Goal: Task Accomplishment & Management: Use online tool/utility

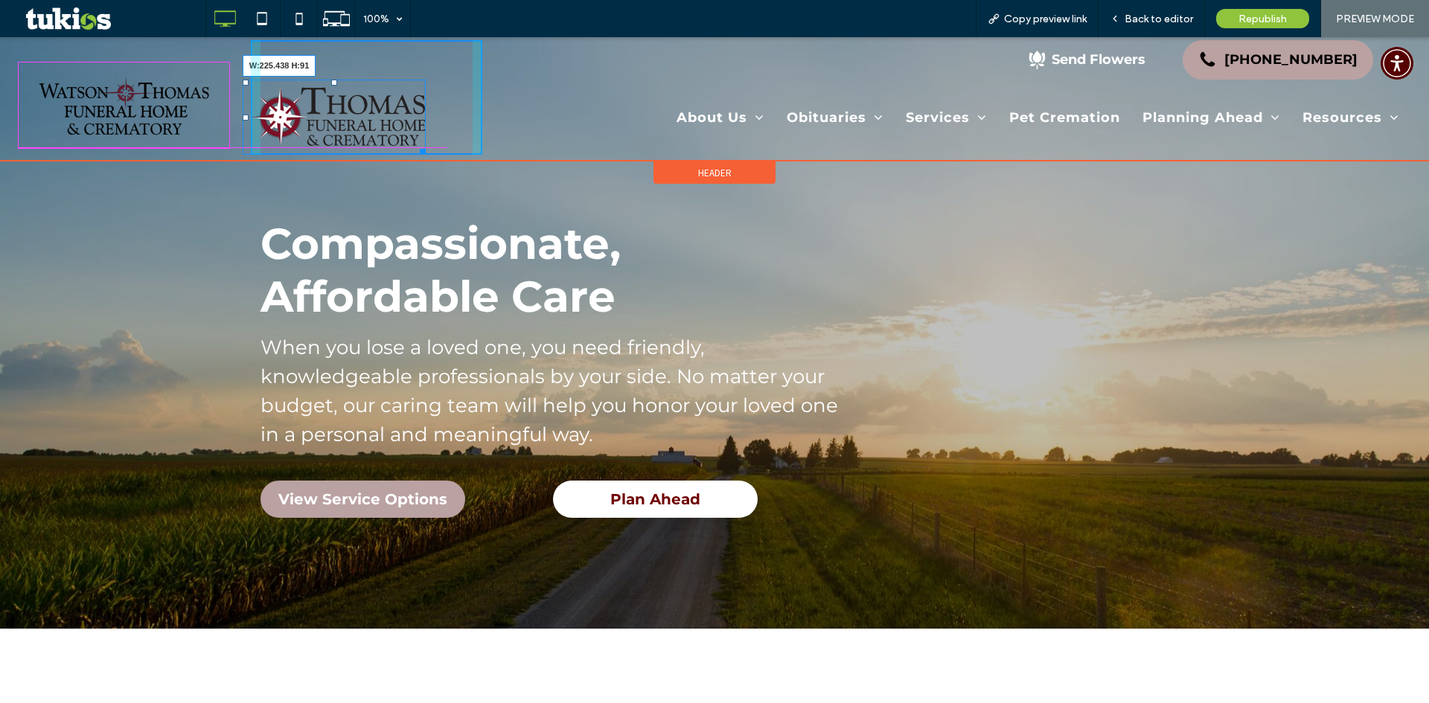
drag, startPoint x: 418, startPoint y: 150, endPoint x: 410, endPoint y: 143, distance: 10.6
click at [410, 143] on div "W:225.438 H:91" at bounding box center [334, 117] width 183 height 75
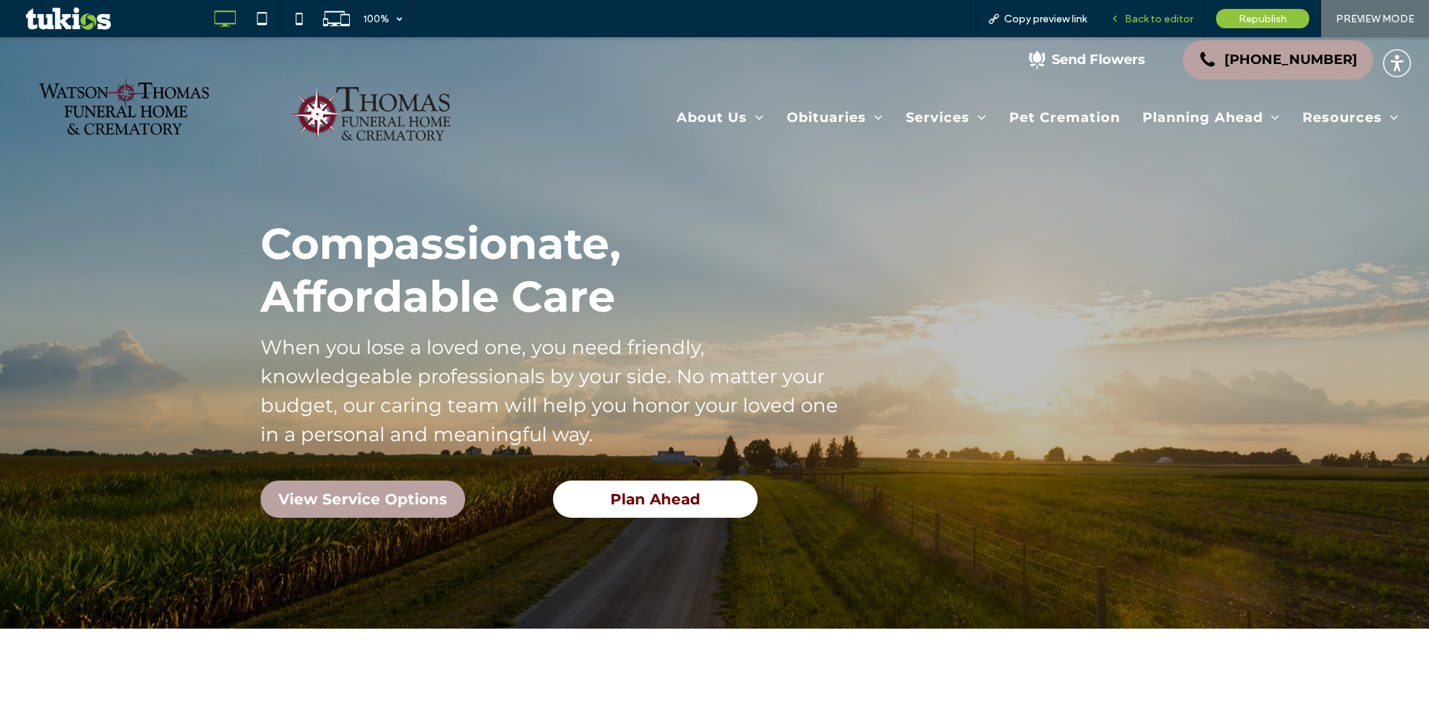
click at [1157, 16] on span "Back to editor" at bounding box center [1158, 19] width 68 height 13
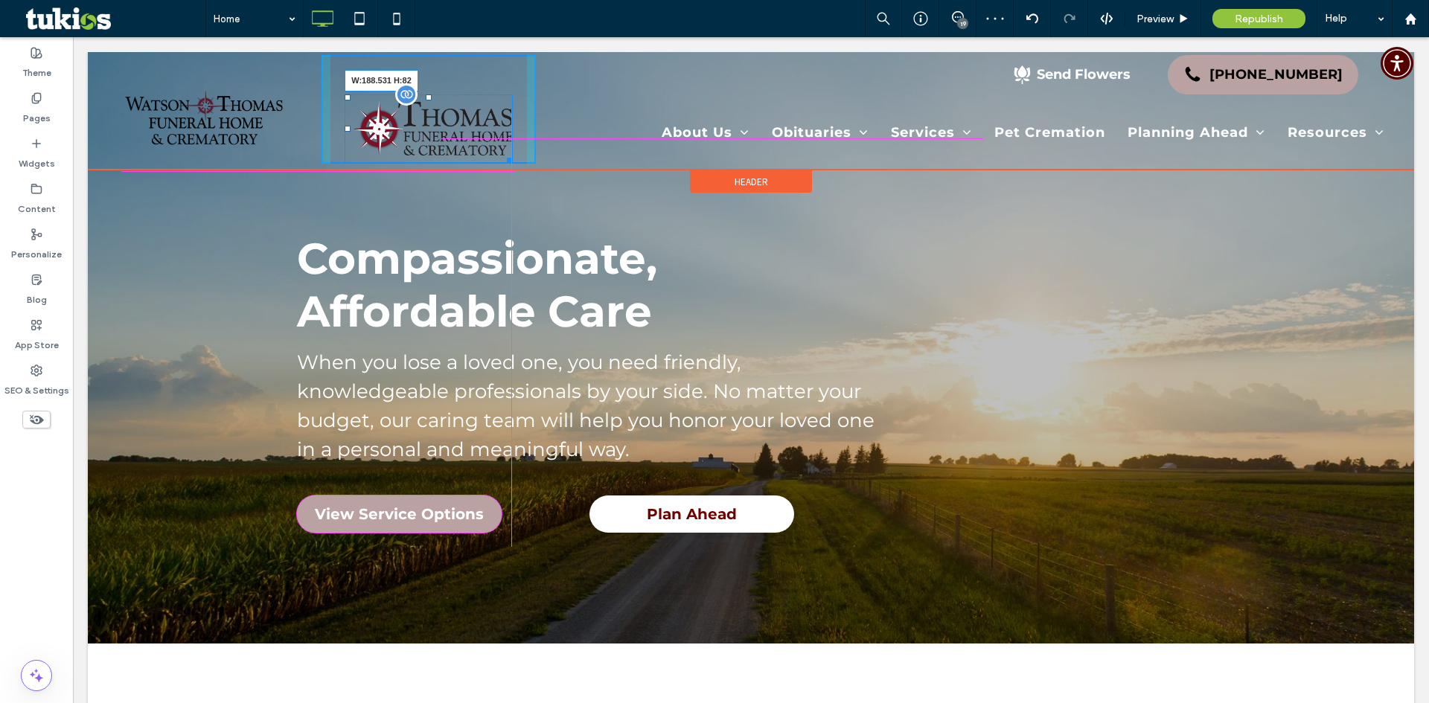
drag, startPoint x: 507, startPoint y: 160, endPoint x: 554, endPoint y: 185, distance: 53.3
click at [502, 153] on div at bounding box center [507, 158] width 11 height 11
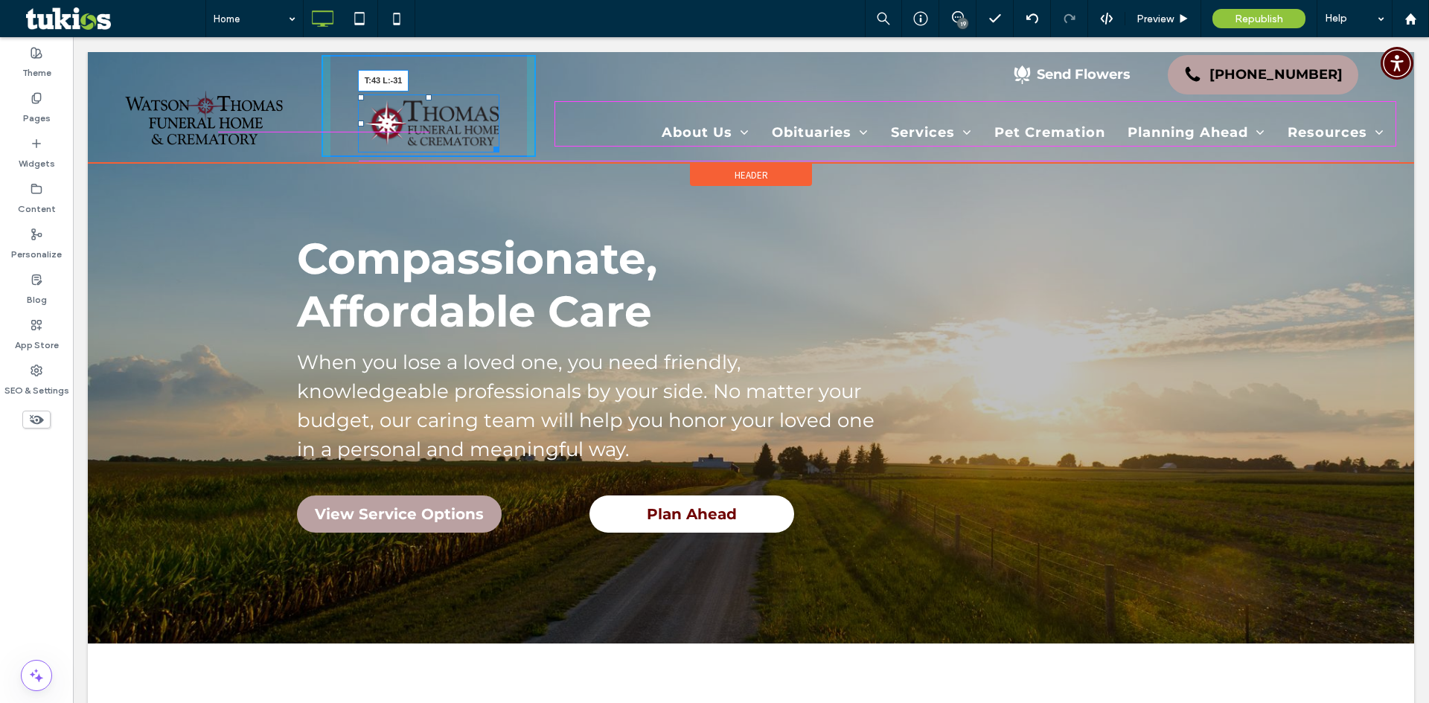
drag, startPoint x: 358, startPoint y: 94, endPoint x: 408, endPoint y: 124, distance: 58.1
click at [335, 86] on div "T:43 L:-31 Click To Paste" at bounding box center [428, 106] width 215 height 102
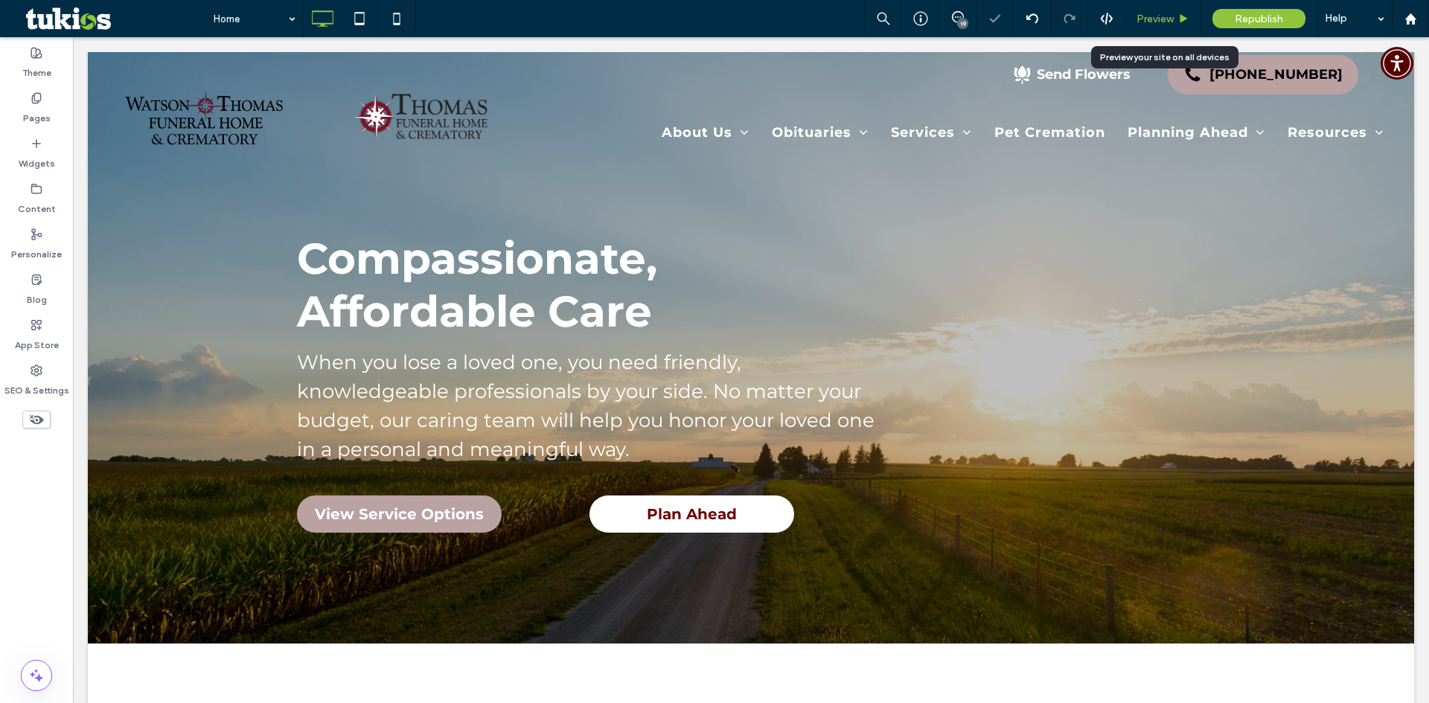
click at [1159, 22] on span "Preview" at bounding box center [1154, 19] width 37 height 13
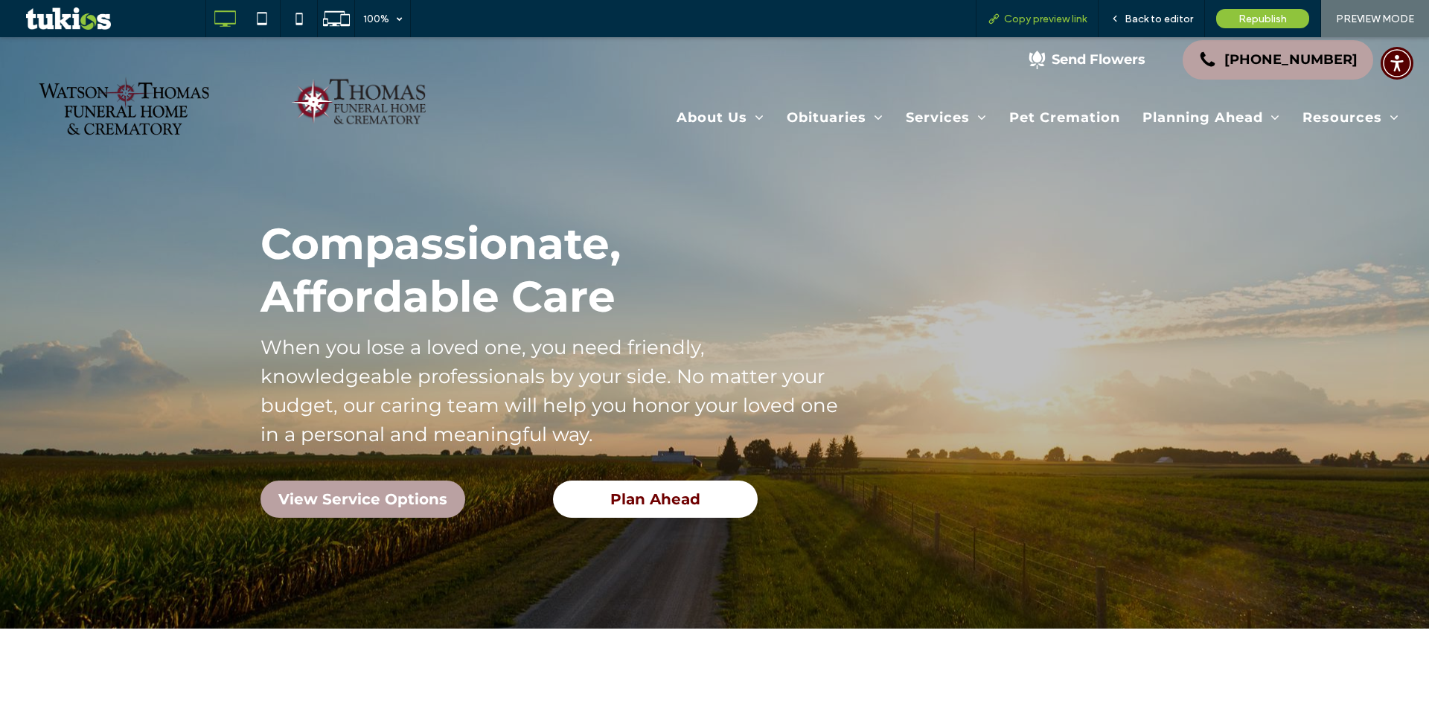
click at [1032, 16] on span "Copy preview link" at bounding box center [1045, 19] width 83 height 13
click at [278, 16] on div at bounding box center [261, 19] width 36 height 30
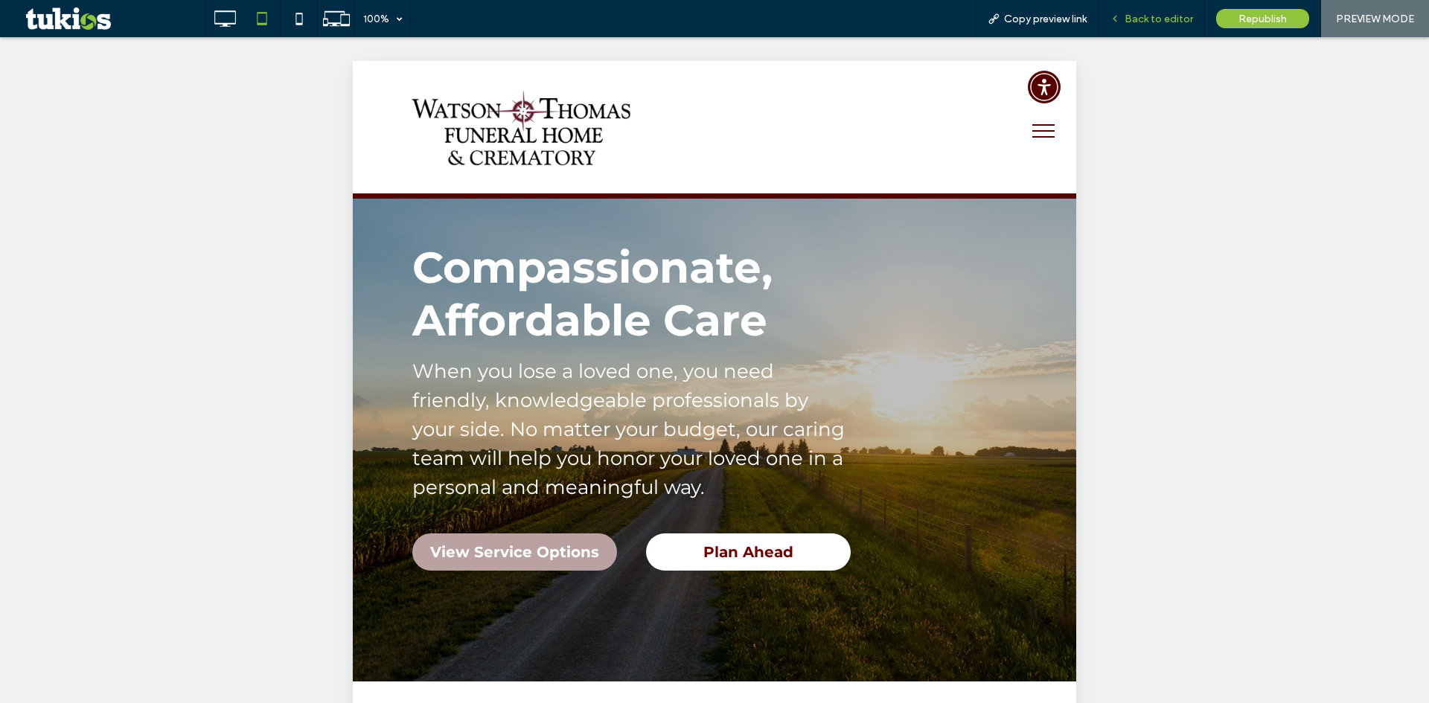
click at [1174, 22] on span "Back to editor" at bounding box center [1158, 19] width 68 height 13
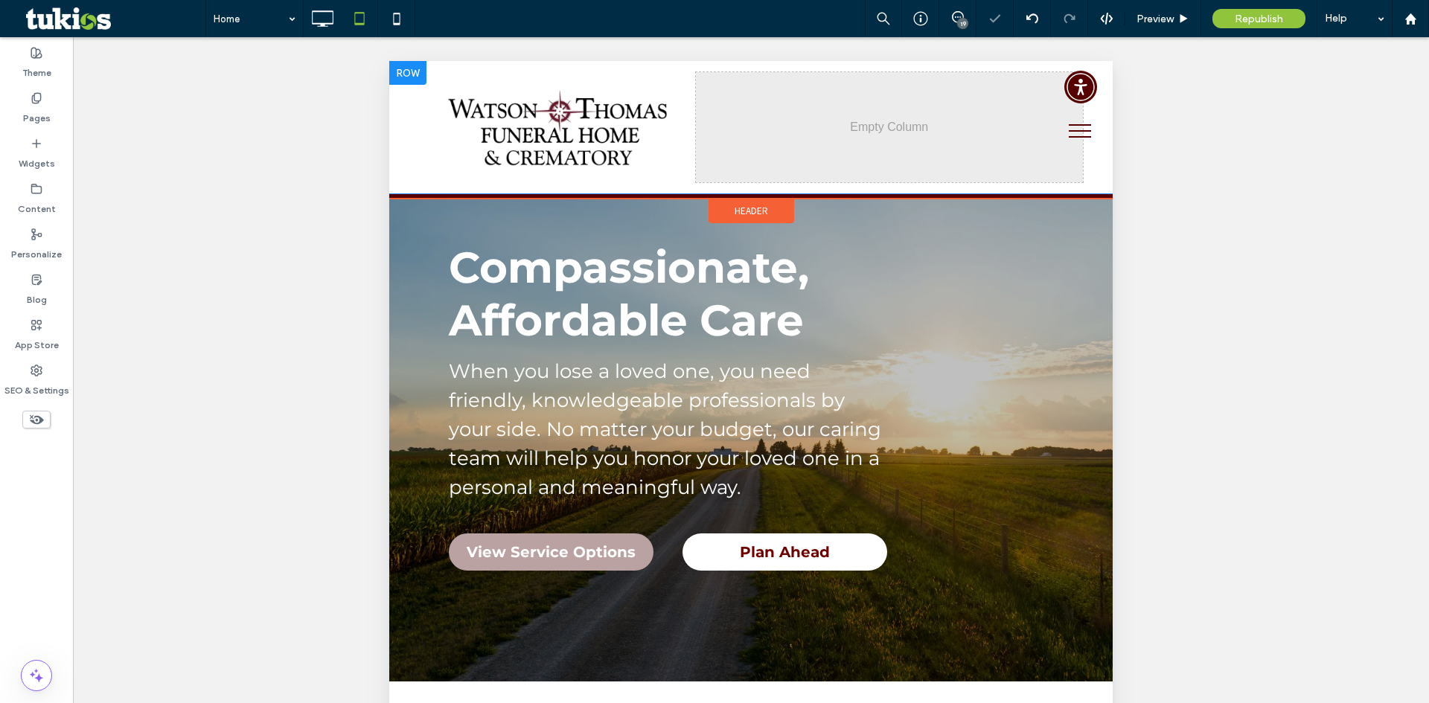
click at [845, 147] on div "Click To Paste" at bounding box center [889, 127] width 387 height 110
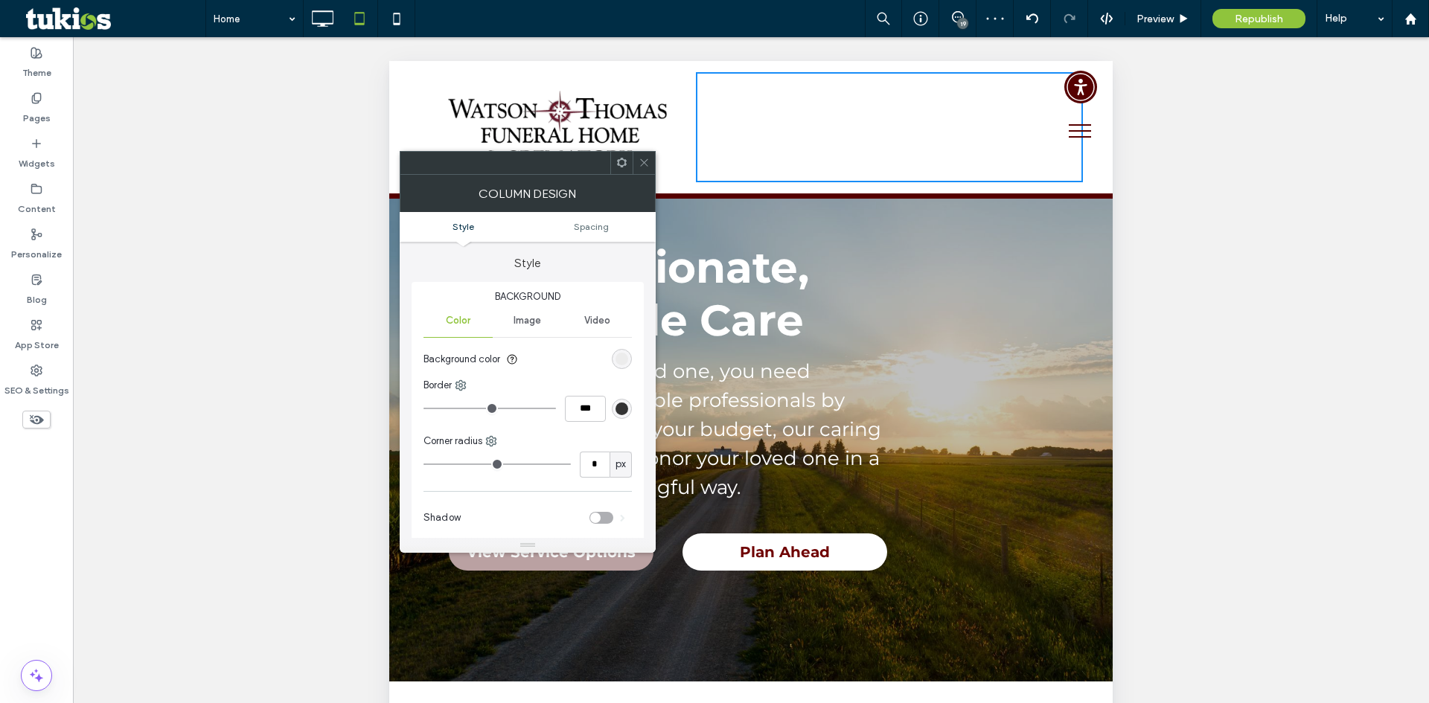
click at [647, 161] on icon at bounding box center [643, 162] width 11 height 11
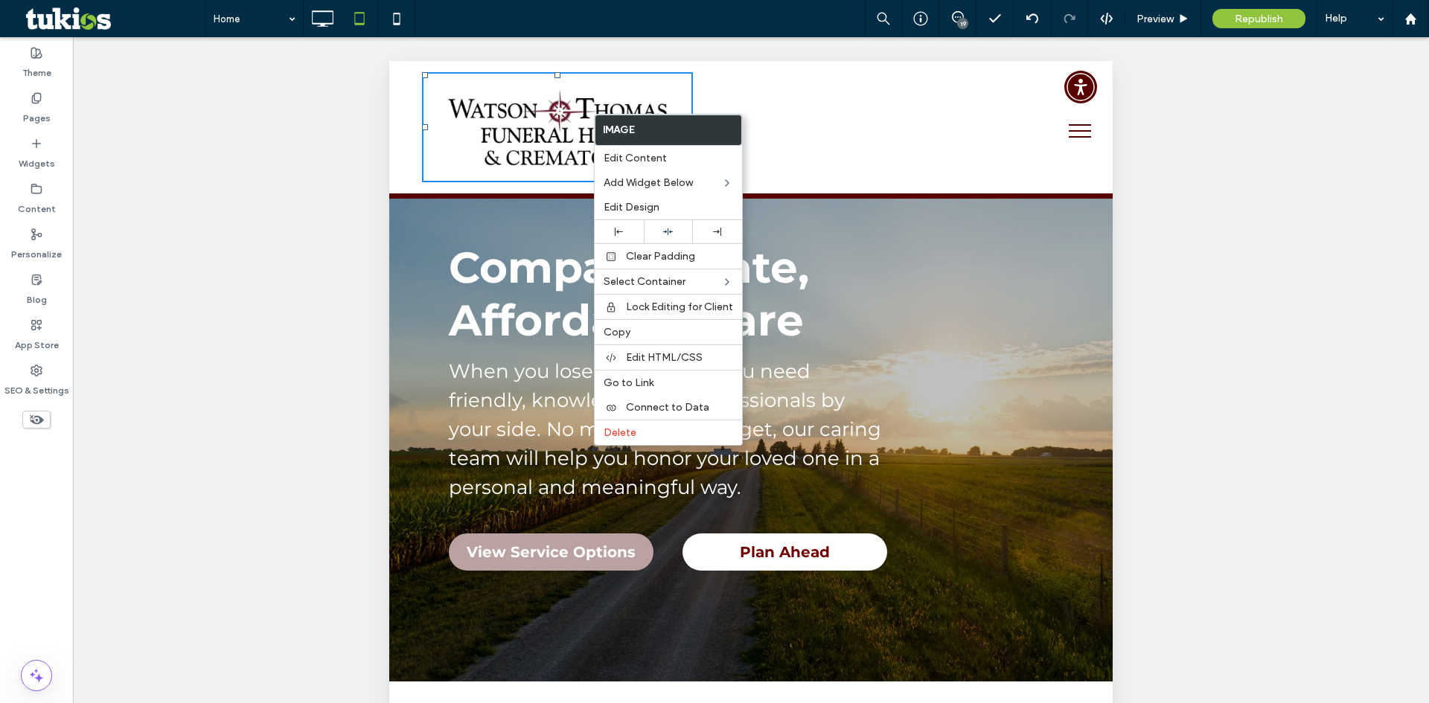
click at [661, 86] on img at bounding box center [558, 127] width 272 height 110
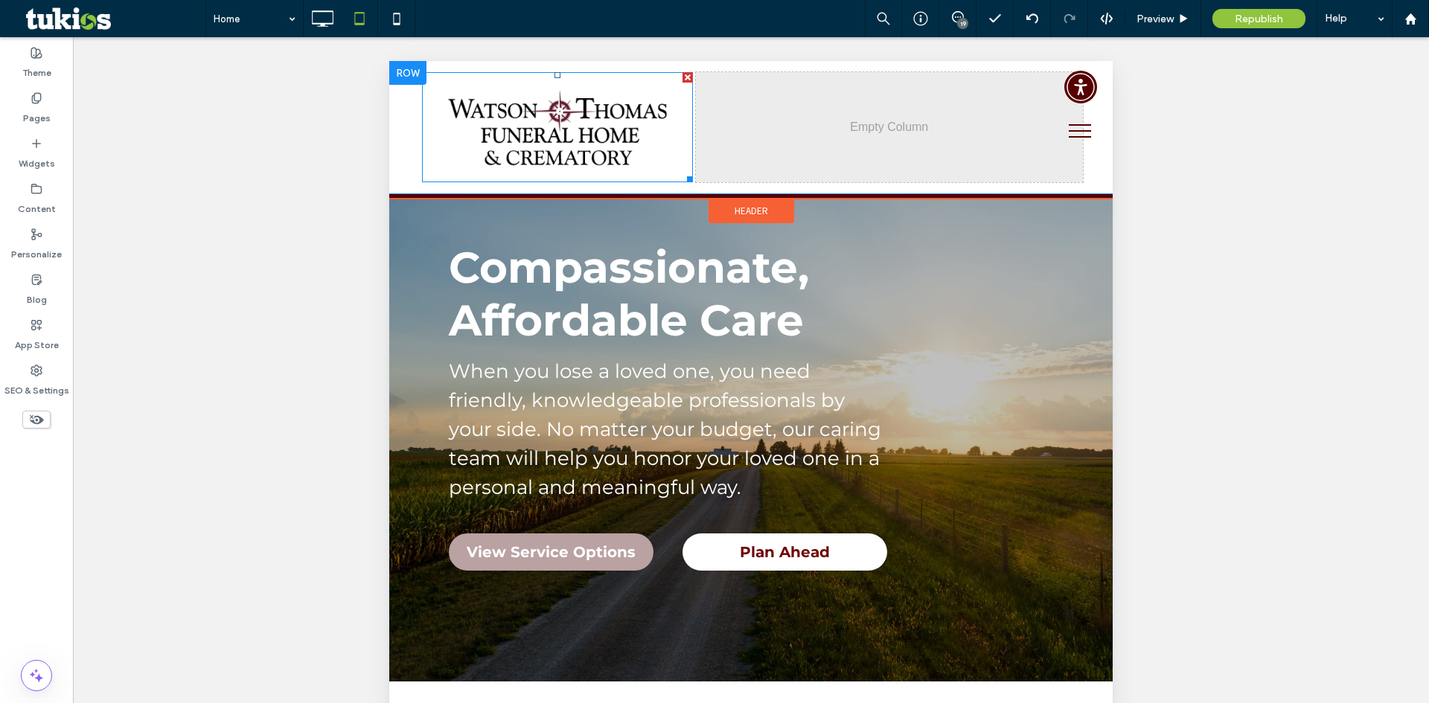
click at [668, 84] on img at bounding box center [558, 127] width 272 height 110
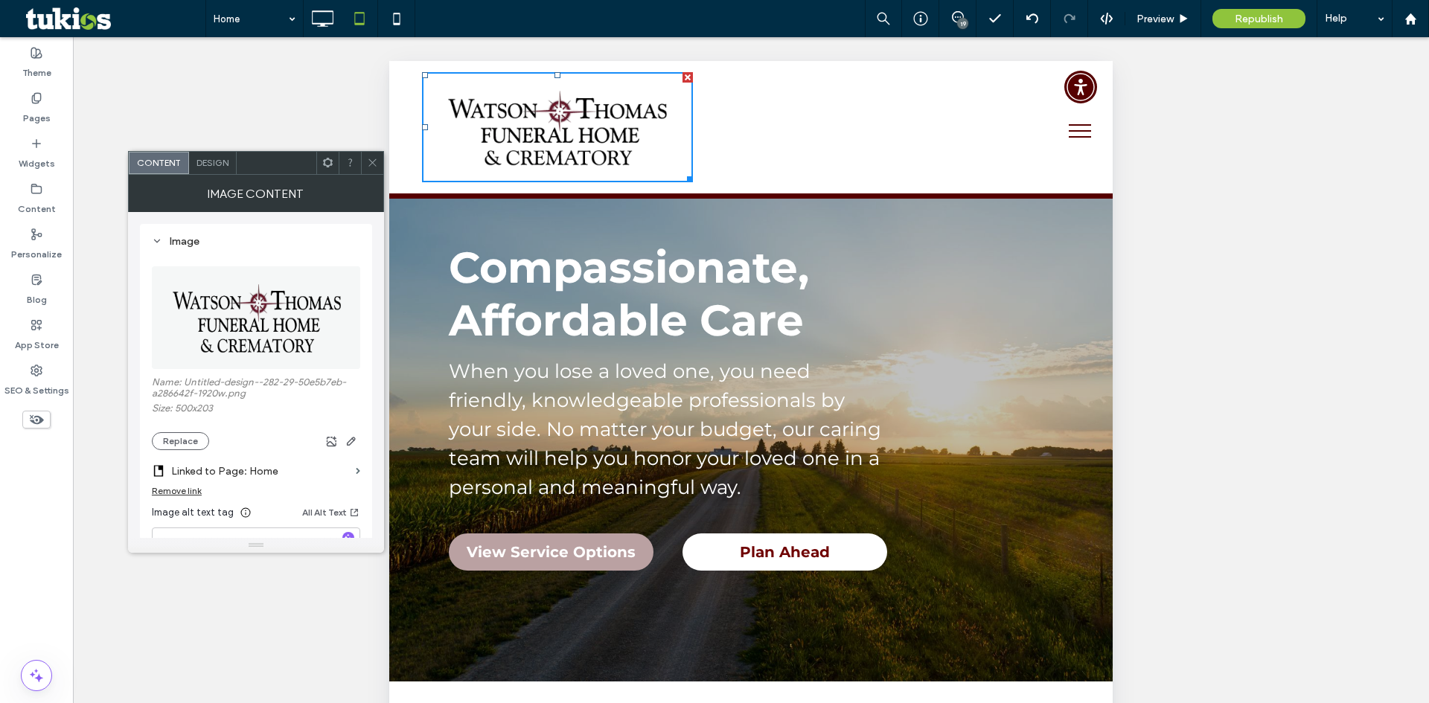
click at [378, 162] on div at bounding box center [372, 163] width 22 height 22
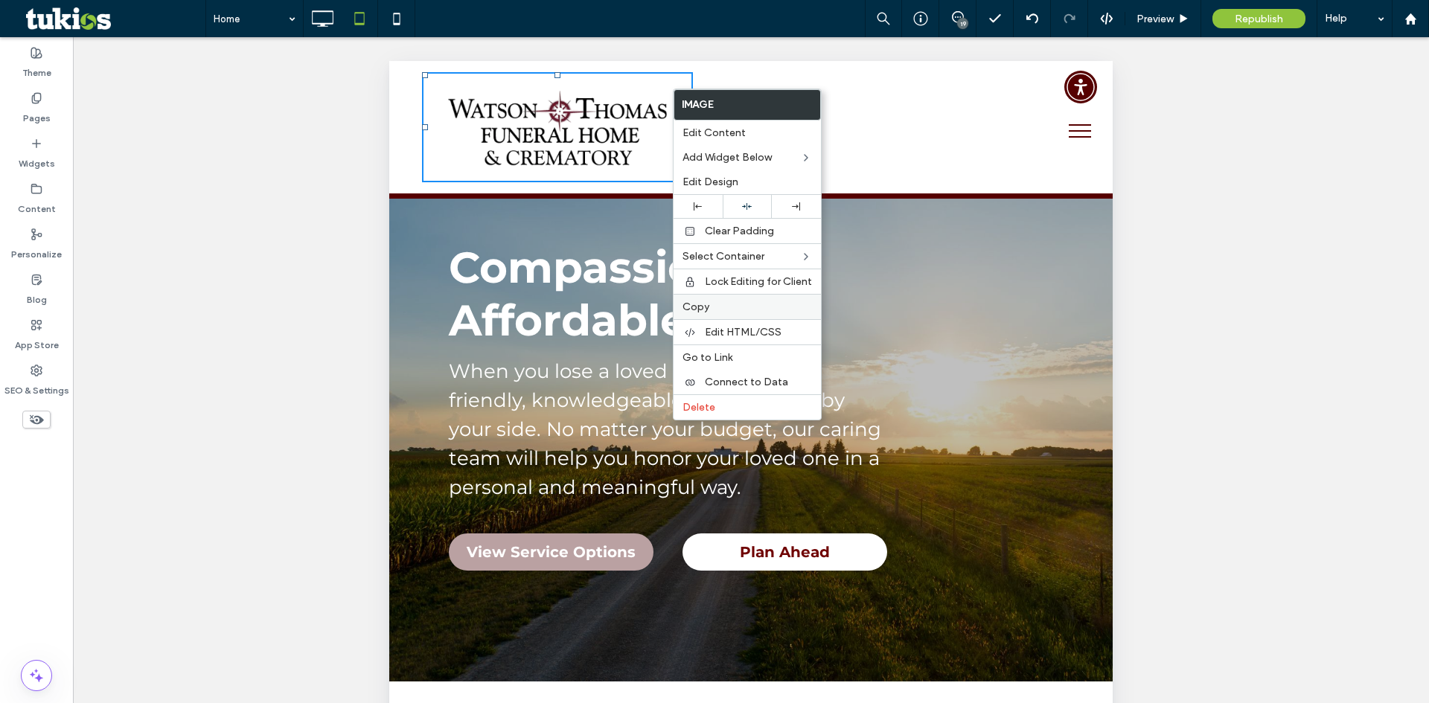
click at [731, 307] on label "Copy" at bounding box center [746, 307] width 129 height 13
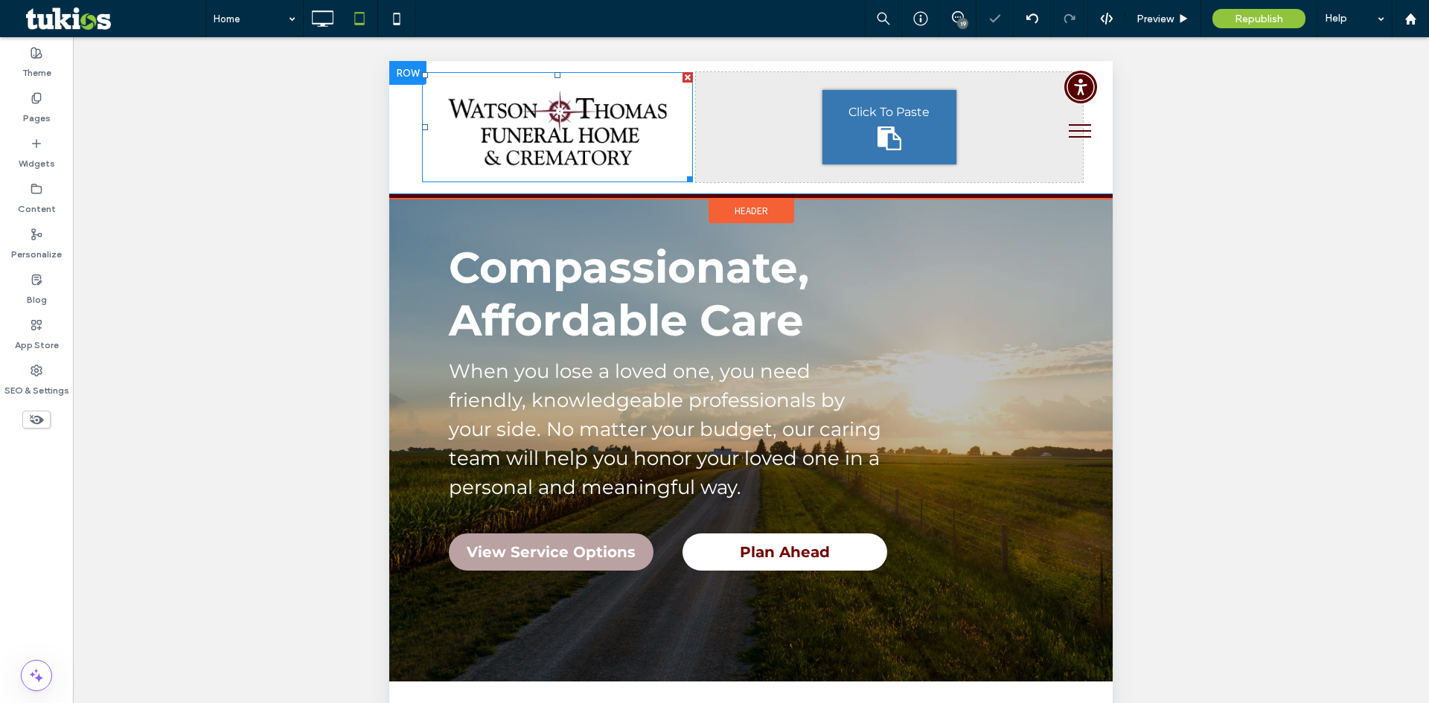
click at [737, 114] on div "Click To Paste" at bounding box center [889, 127] width 387 height 110
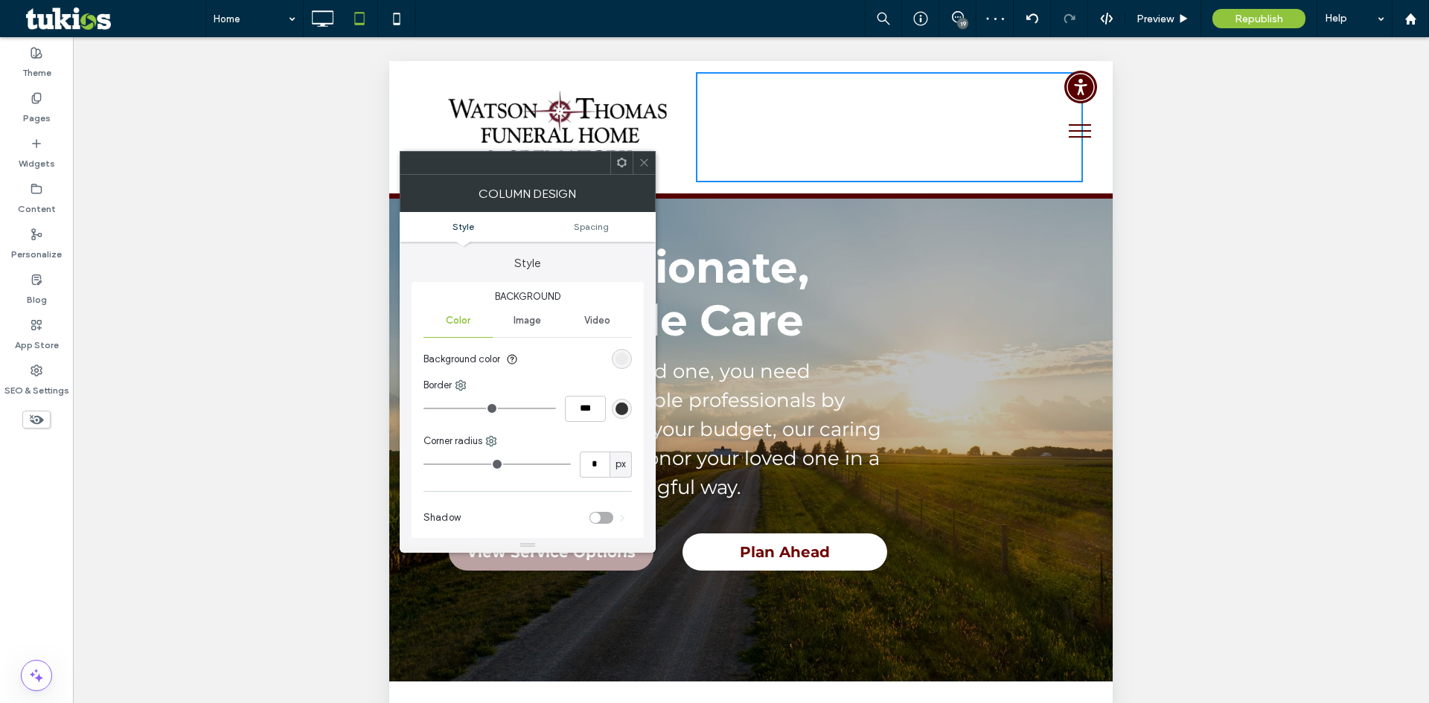
click at [641, 156] on span at bounding box center [643, 163] width 11 height 22
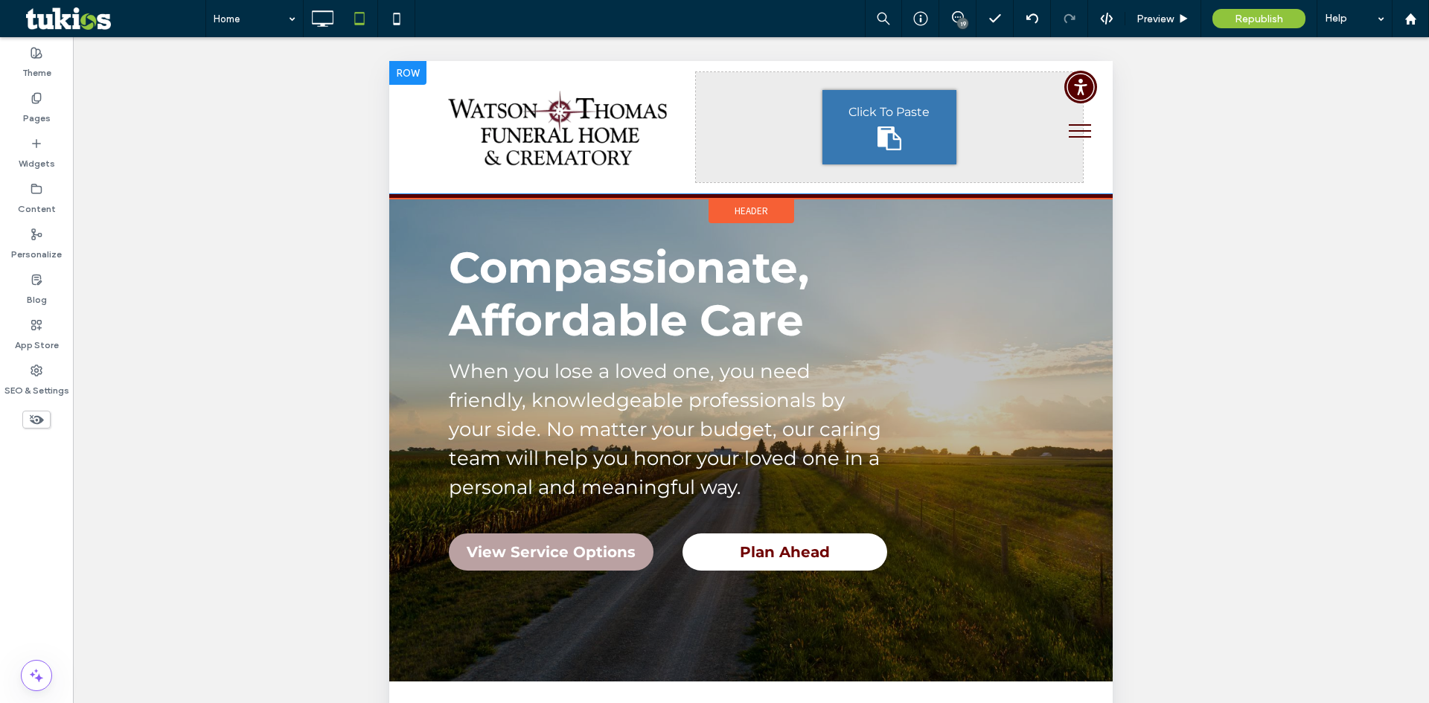
click at [887, 127] on icon at bounding box center [889, 138] width 24 height 24
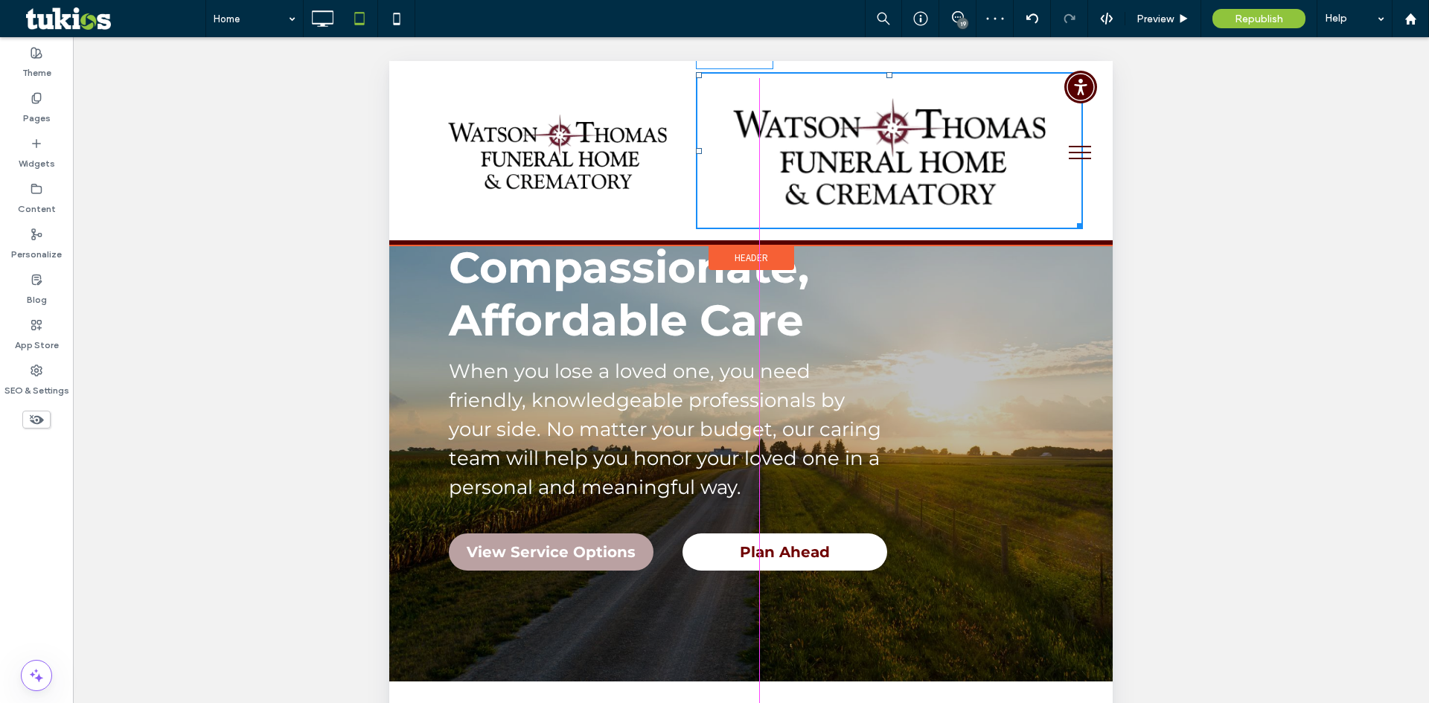
drag, startPoint x: 1069, startPoint y: 225, endPoint x: 1385, endPoint y: 254, distance: 317.6
click at [1002, 193] on div "Click To Paste Click To Paste W:326.406 H:133 Header" at bounding box center [750, 153] width 723 height 185
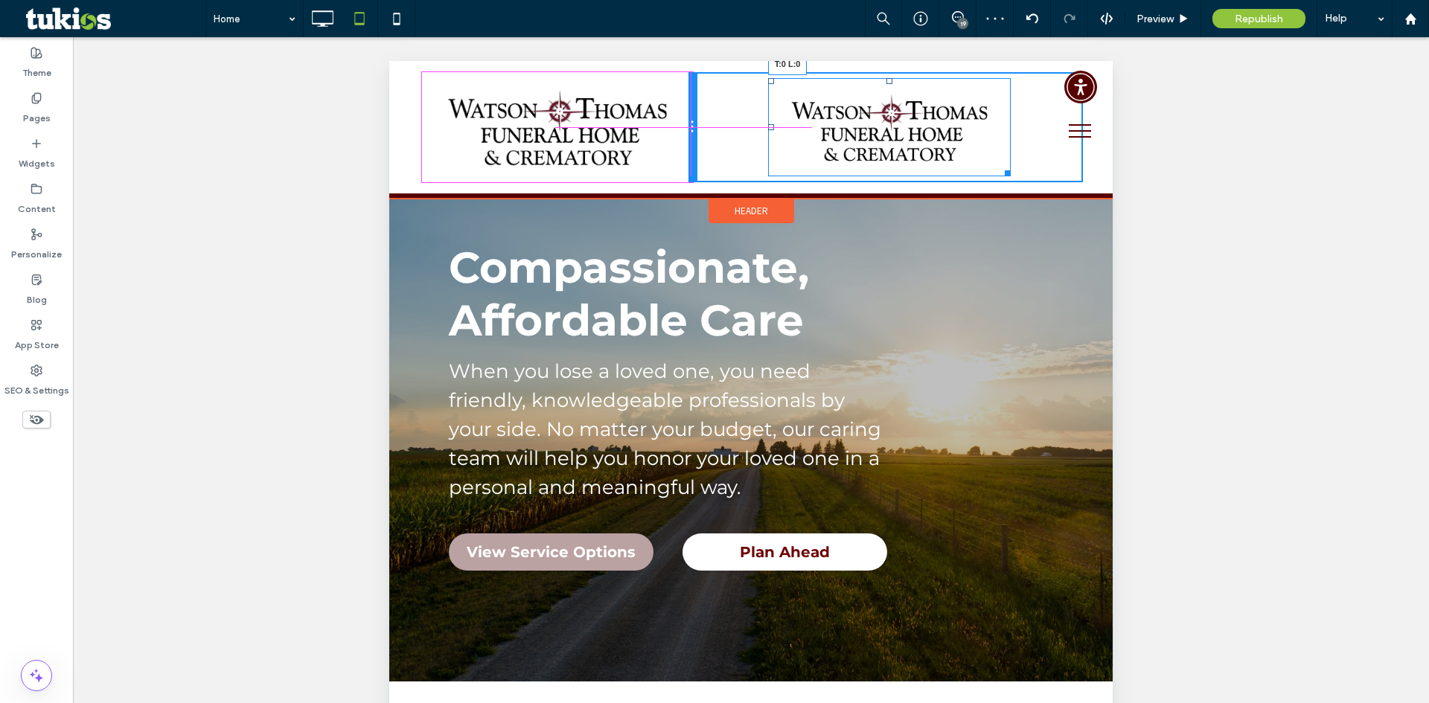
drag, startPoint x: 760, startPoint y: 80, endPoint x: 1073, endPoint y: 142, distance: 319.4
click at [689, 81] on div "Click To Paste Click To Paste T:0 L:0" at bounding box center [751, 127] width 664 height 110
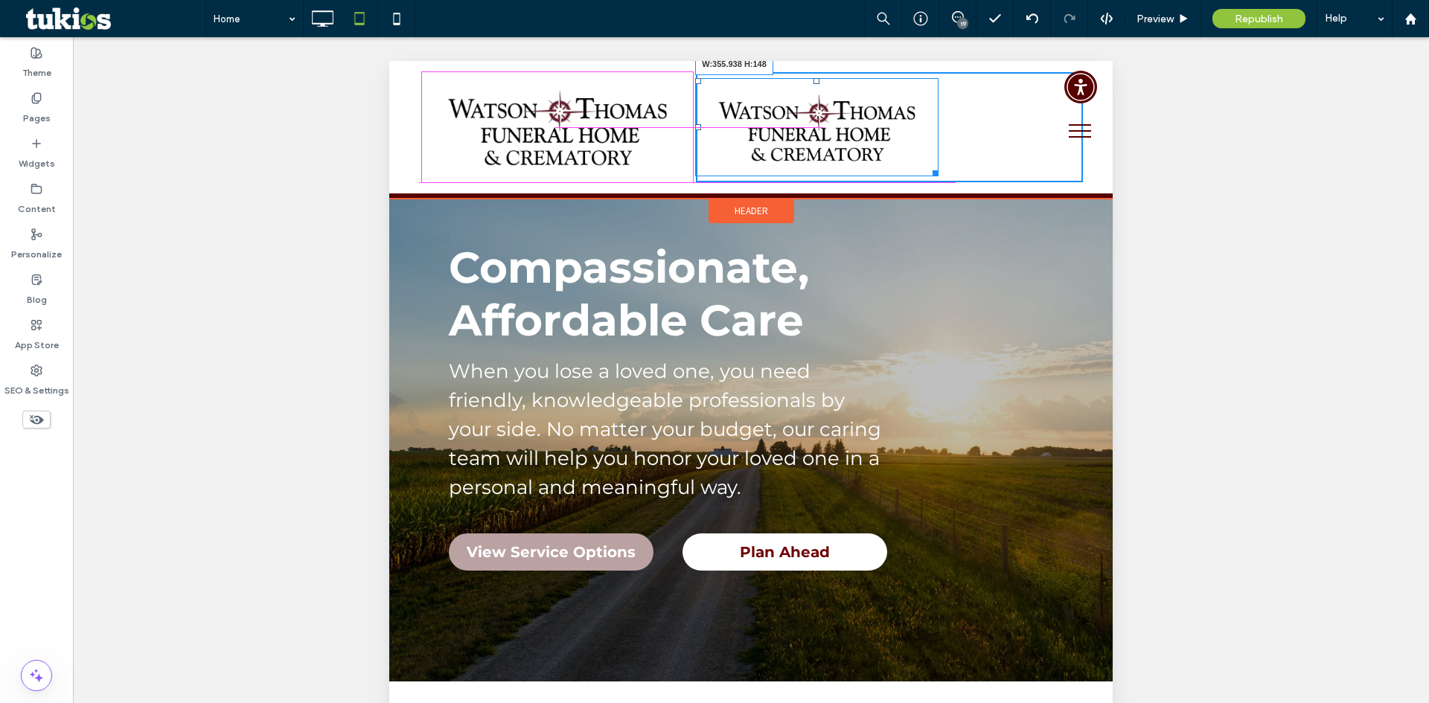
drag, startPoint x: 930, startPoint y: 170, endPoint x: 950, endPoint y: 179, distance: 22.0
click at [938, 176] on div at bounding box center [932, 170] width 11 height 11
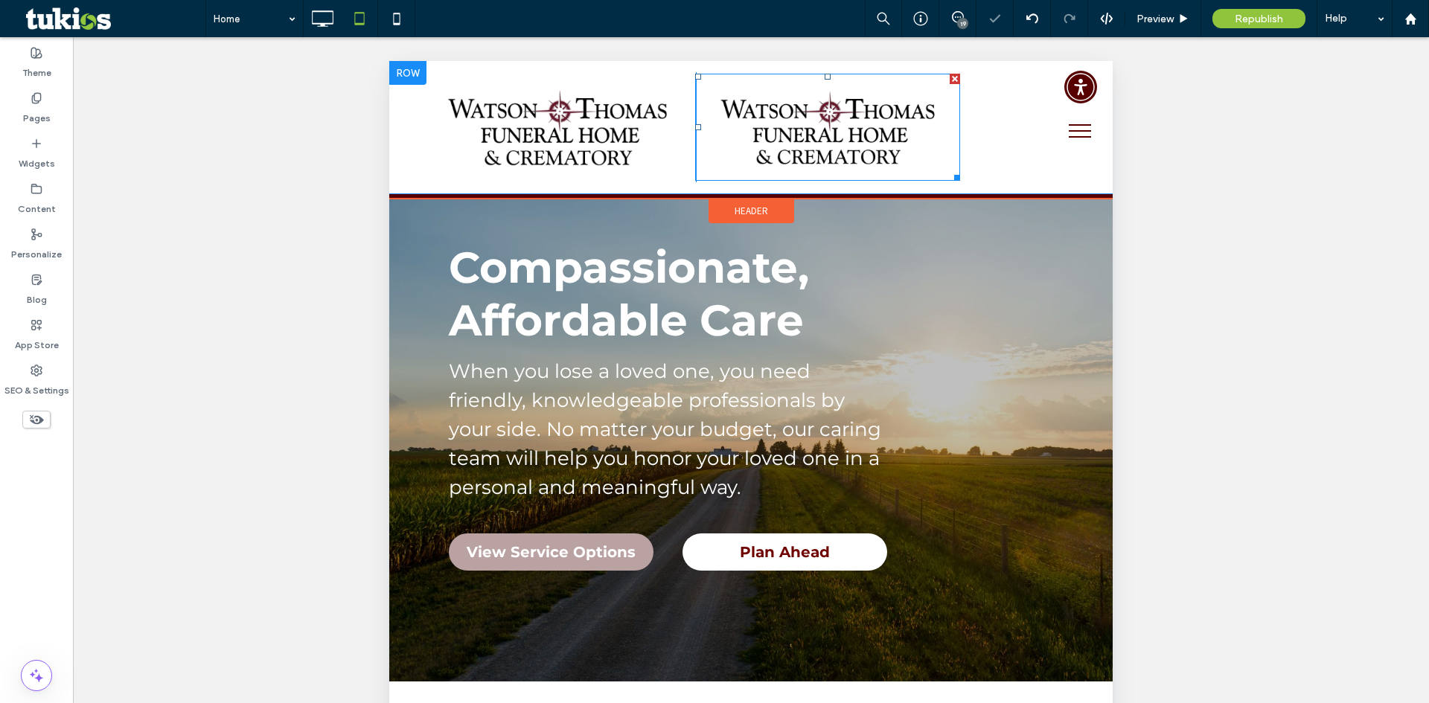
click at [842, 127] on img at bounding box center [827, 128] width 265 height 108
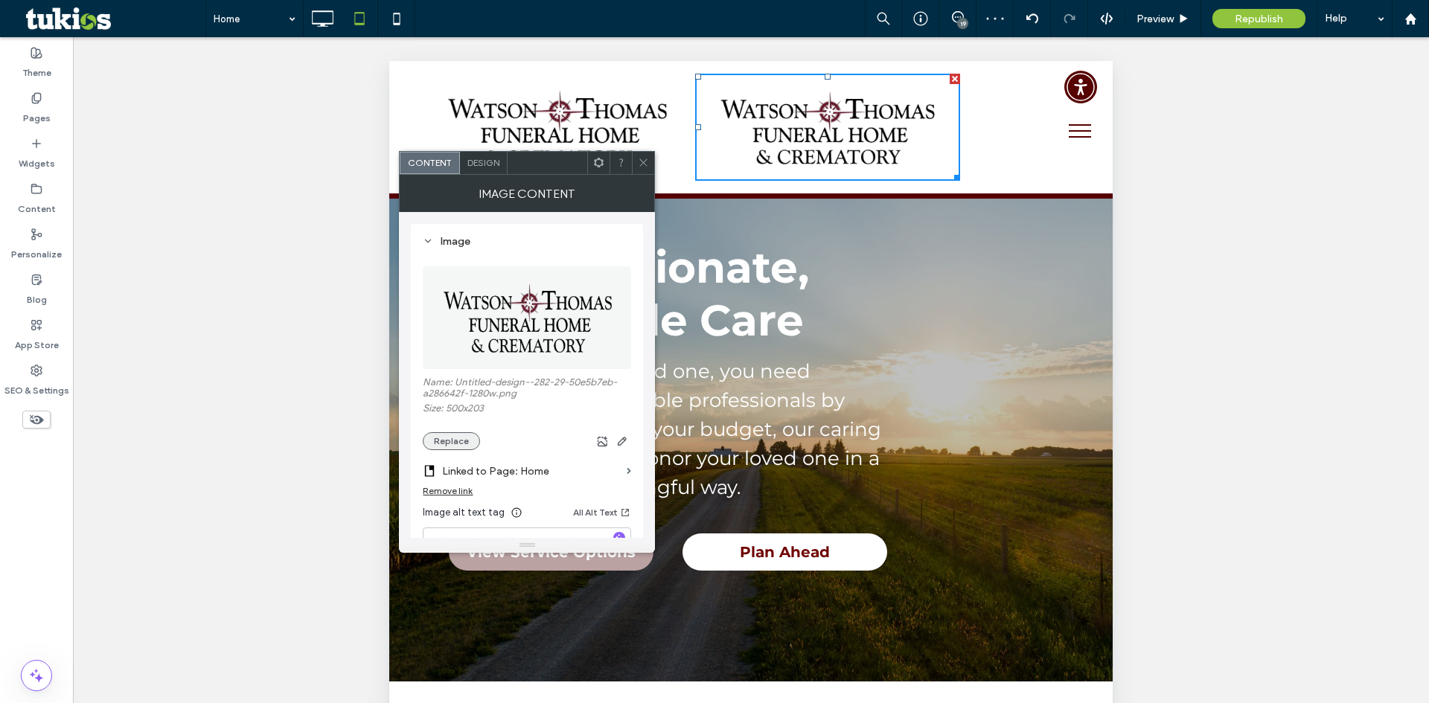
click at [459, 442] on button "Replace" at bounding box center [451, 441] width 57 height 18
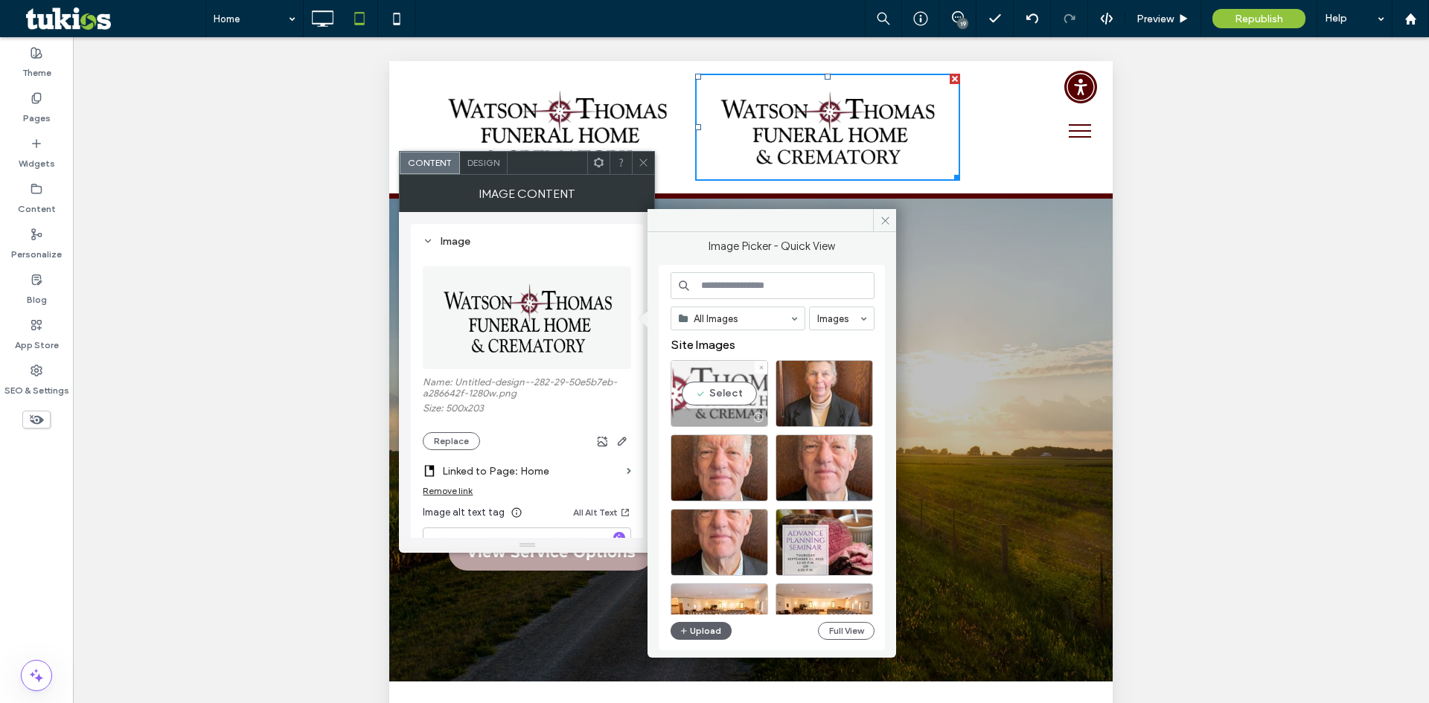
click at [724, 397] on div "Select" at bounding box center [718, 393] width 97 height 67
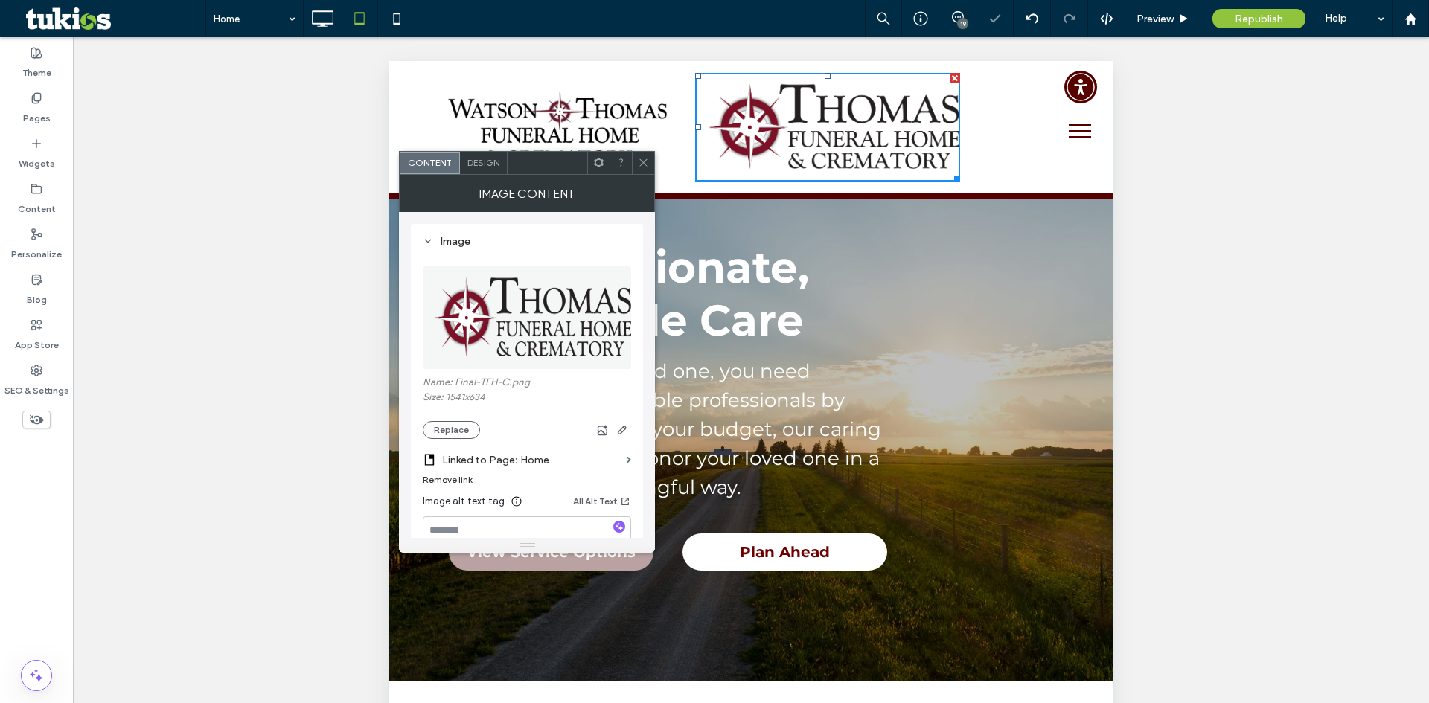
click at [642, 160] on icon at bounding box center [643, 162] width 11 height 11
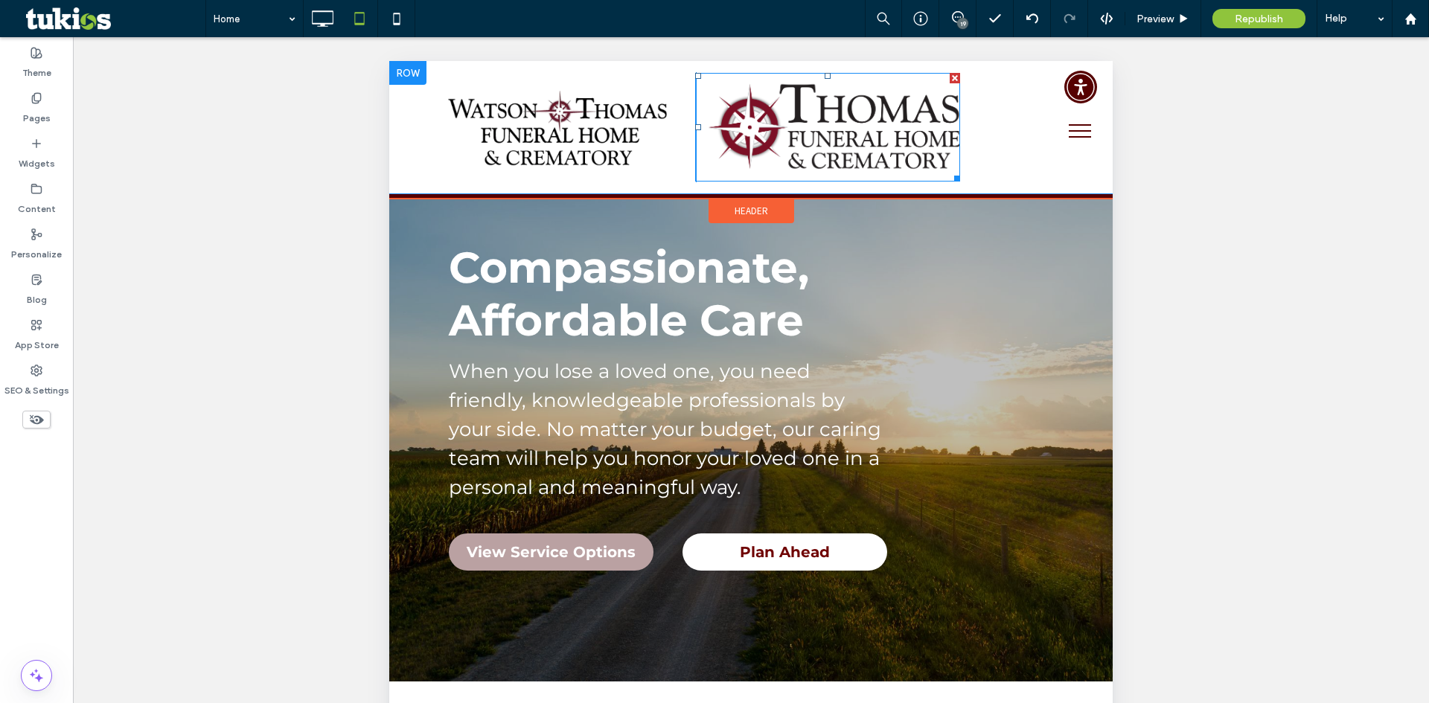
drag, startPoint x: 955, startPoint y: 179, endPoint x: 906, endPoint y: 168, distance: 51.1
click at [906, 168] on div "Click To Paste" at bounding box center [889, 127] width 387 height 110
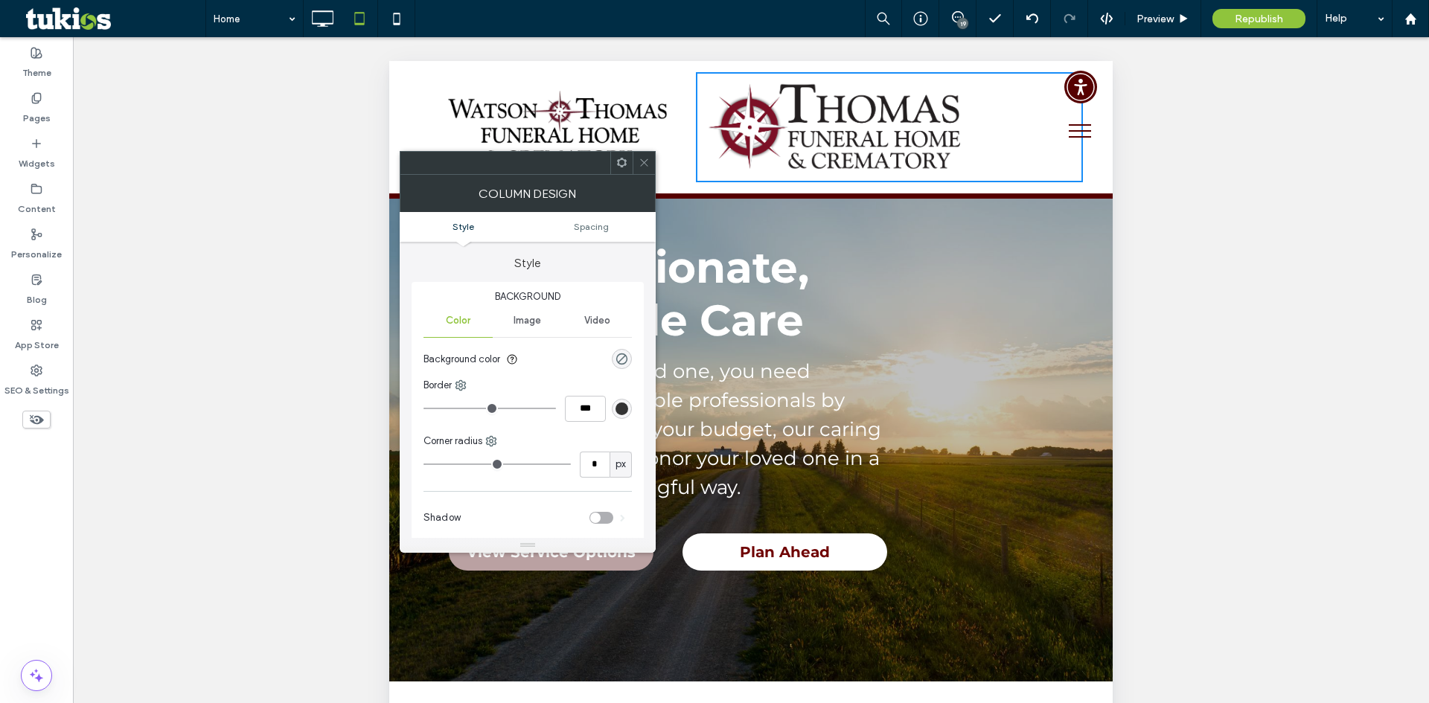
click at [637, 163] on div at bounding box center [643, 163] width 22 height 22
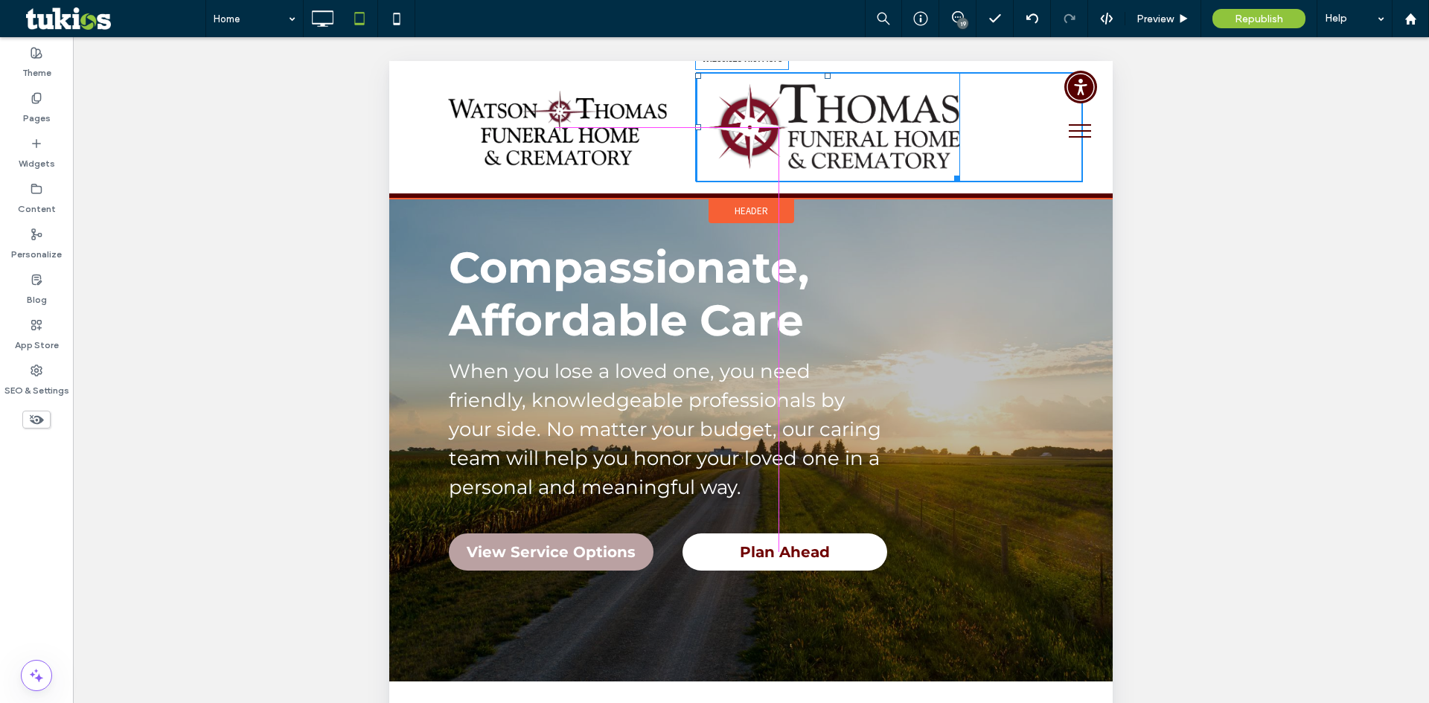
drag, startPoint x: 952, startPoint y: 175, endPoint x: 1264, endPoint y: 199, distance: 313.5
click at [880, 138] on div "Click To Paste W:236.828 H:97.4375" at bounding box center [889, 127] width 387 height 110
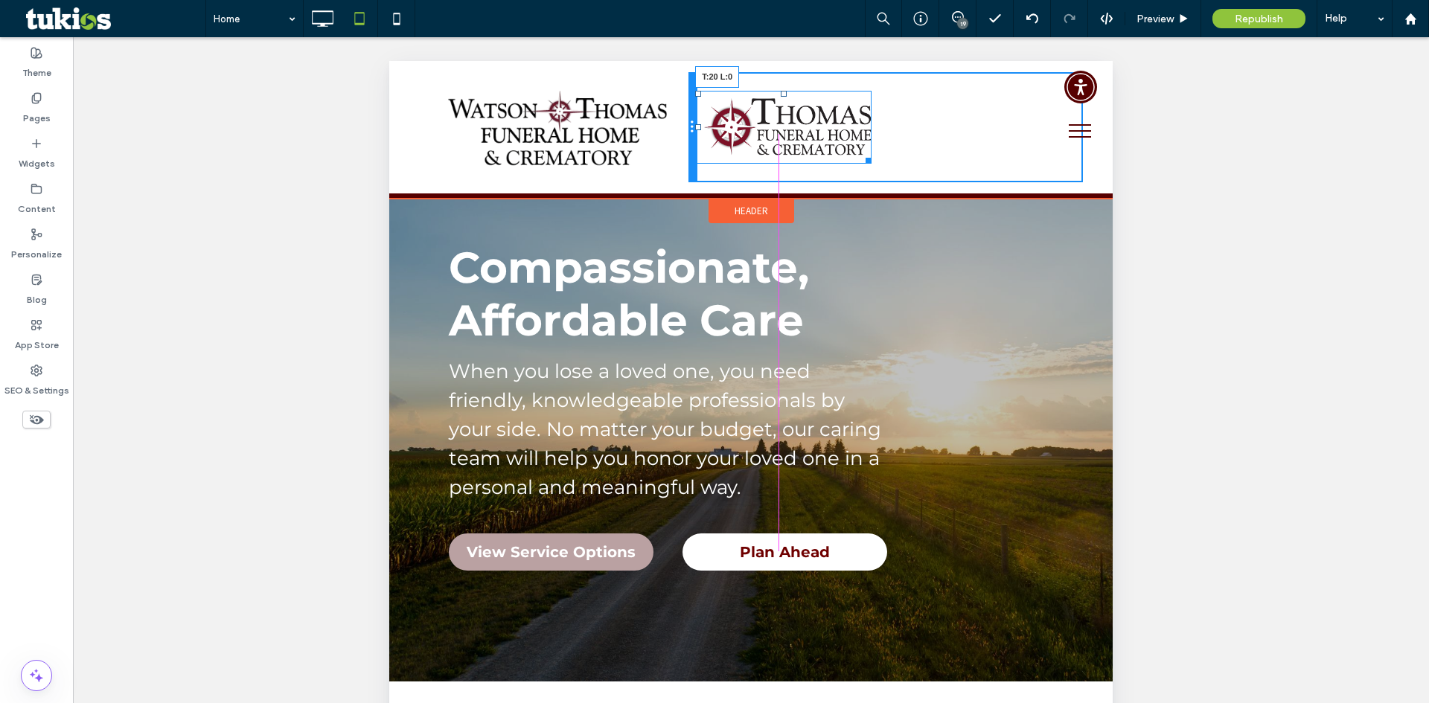
drag, startPoint x: 694, startPoint y: 93, endPoint x: 1070, endPoint y: 170, distance: 383.5
click at [686, 109] on div "Click To Paste Click To Paste T:20 L:0" at bounding box center [751, 127] width 664 height 110
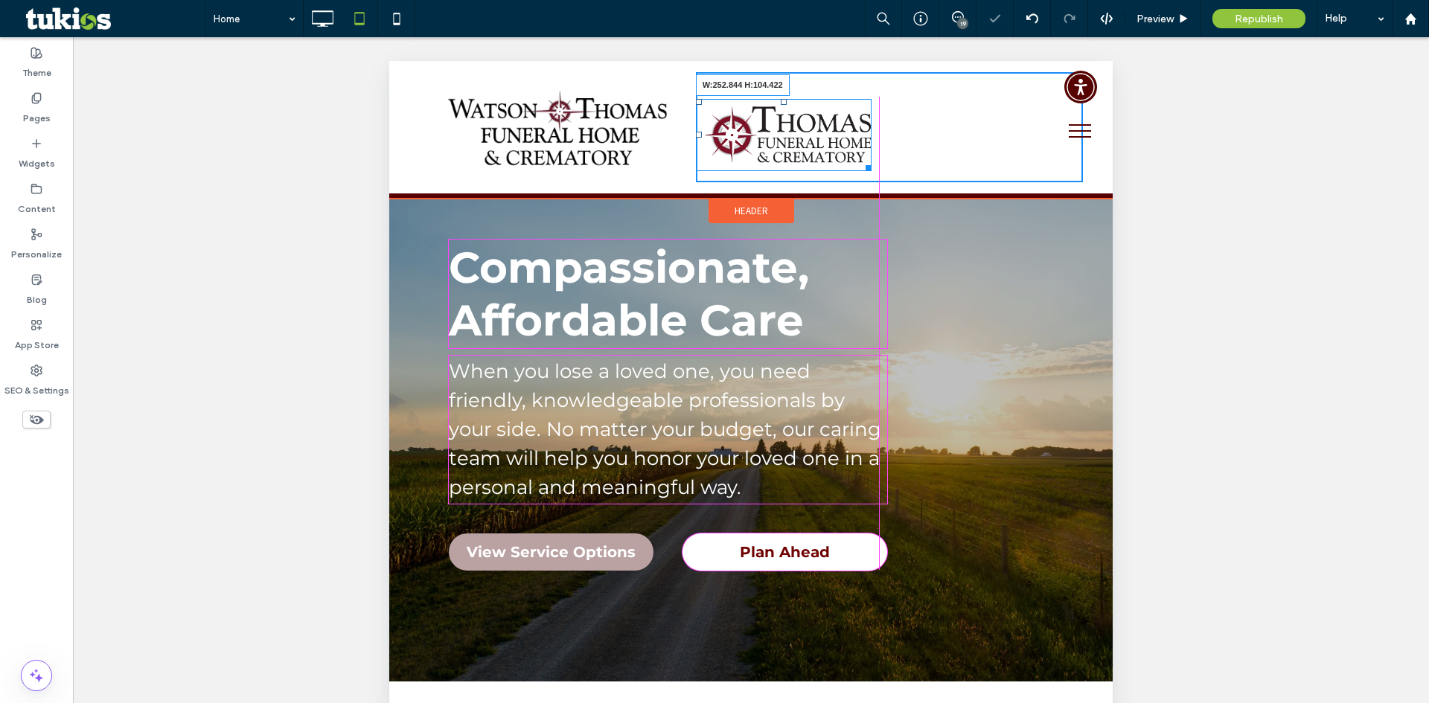
drag, startPoint x: 866, startPoint y: 168, endPoint x: 1254, endPoint y: 234, distance: 393.3
click at [871, 171] on div at bounding box center [865, 165] width 11 height 11
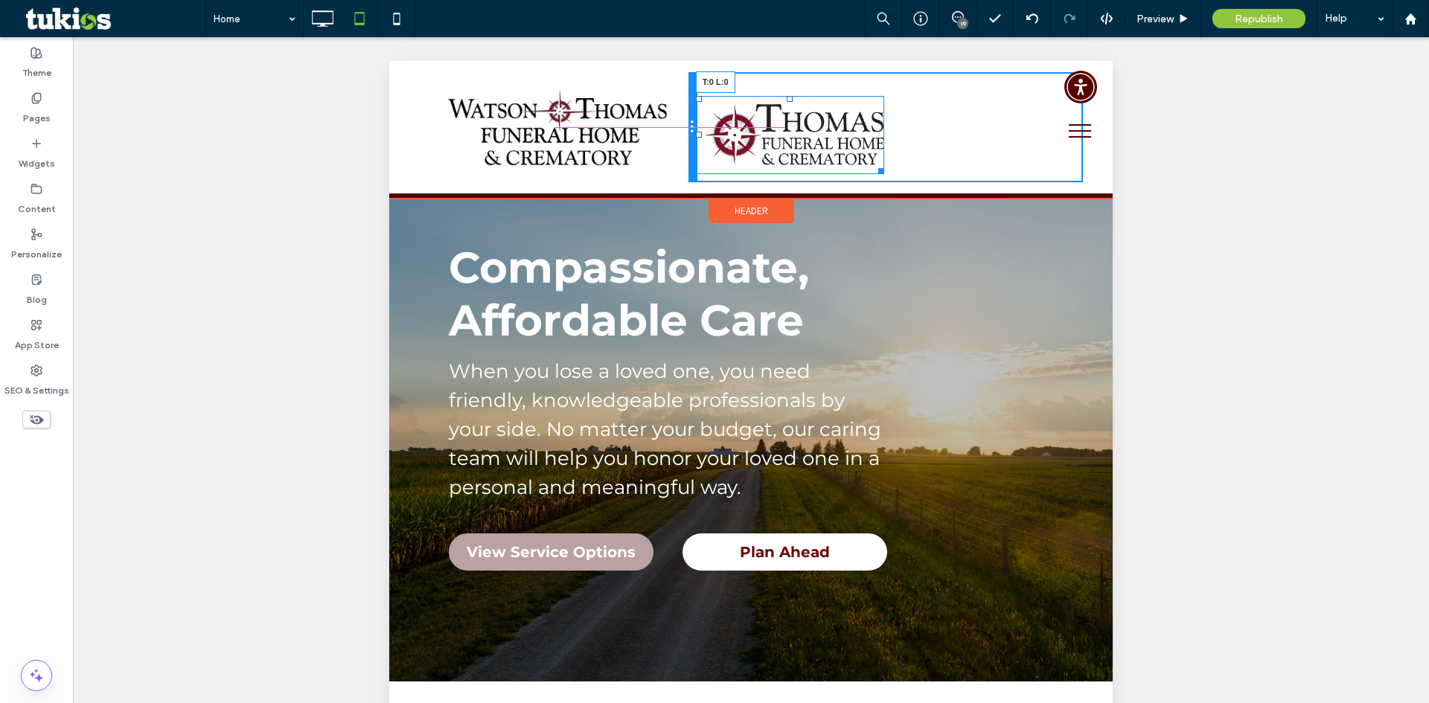
drag, startPoint x: 694, startPoint y: 99, endPoint x: 1068, endPoint y: 147, distance: 376.5
click at [684, 86] on div "Click To Paste Click To Paste T:0 L:0" at bounding box center [751, 127] width 664 height 110
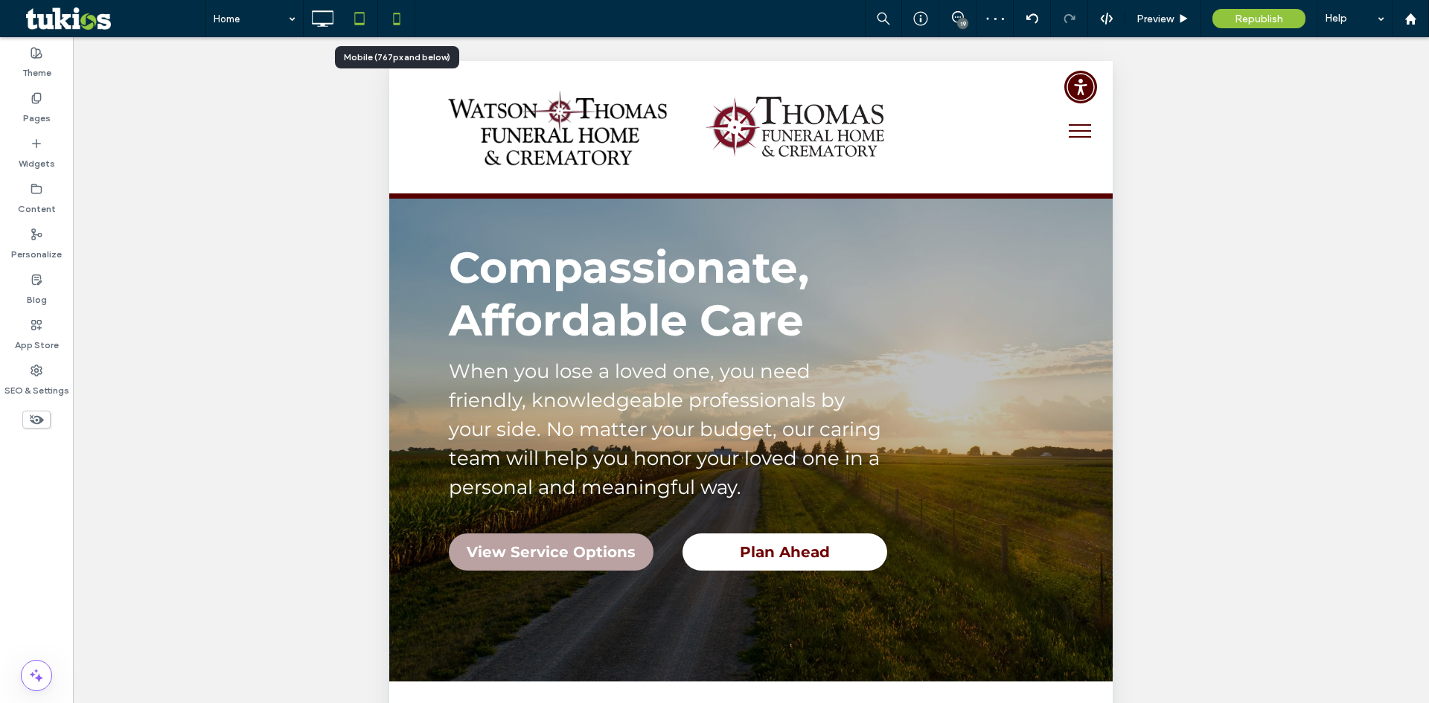
click at [389, 23] on icon at bounding box center [397, 19] width 30 height 30
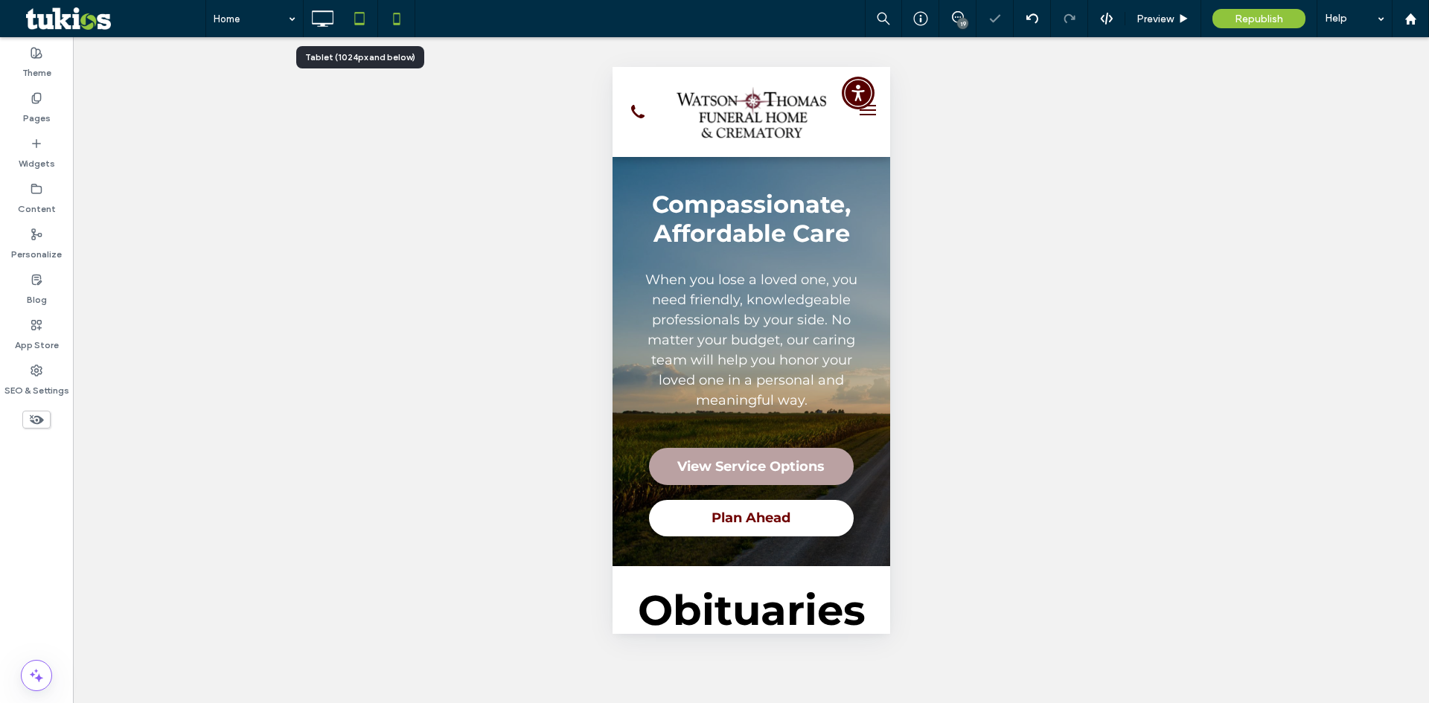
click at [347, 9] on icon at bounding box center [360, 19] width 30 height 30
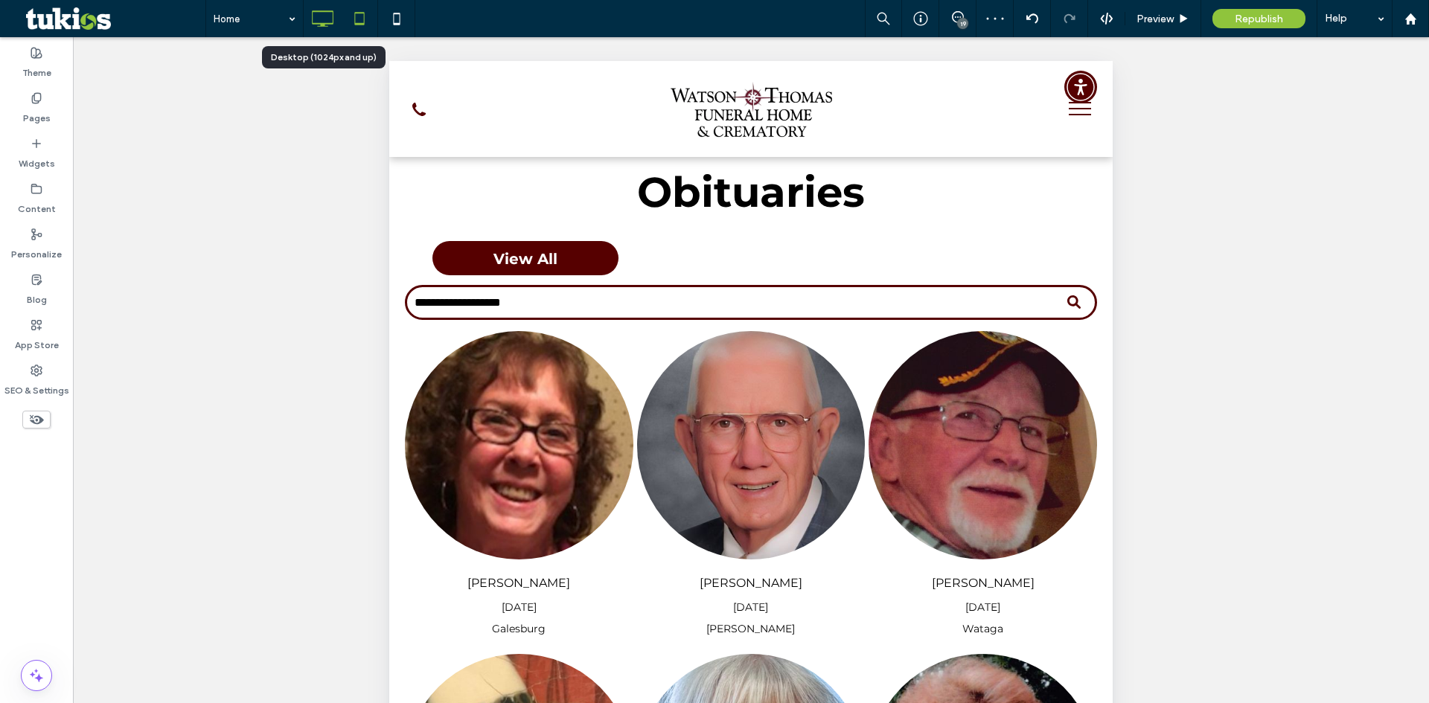
click at [326, 15] on icon at bounding box center [322, 19] width 30 height 30
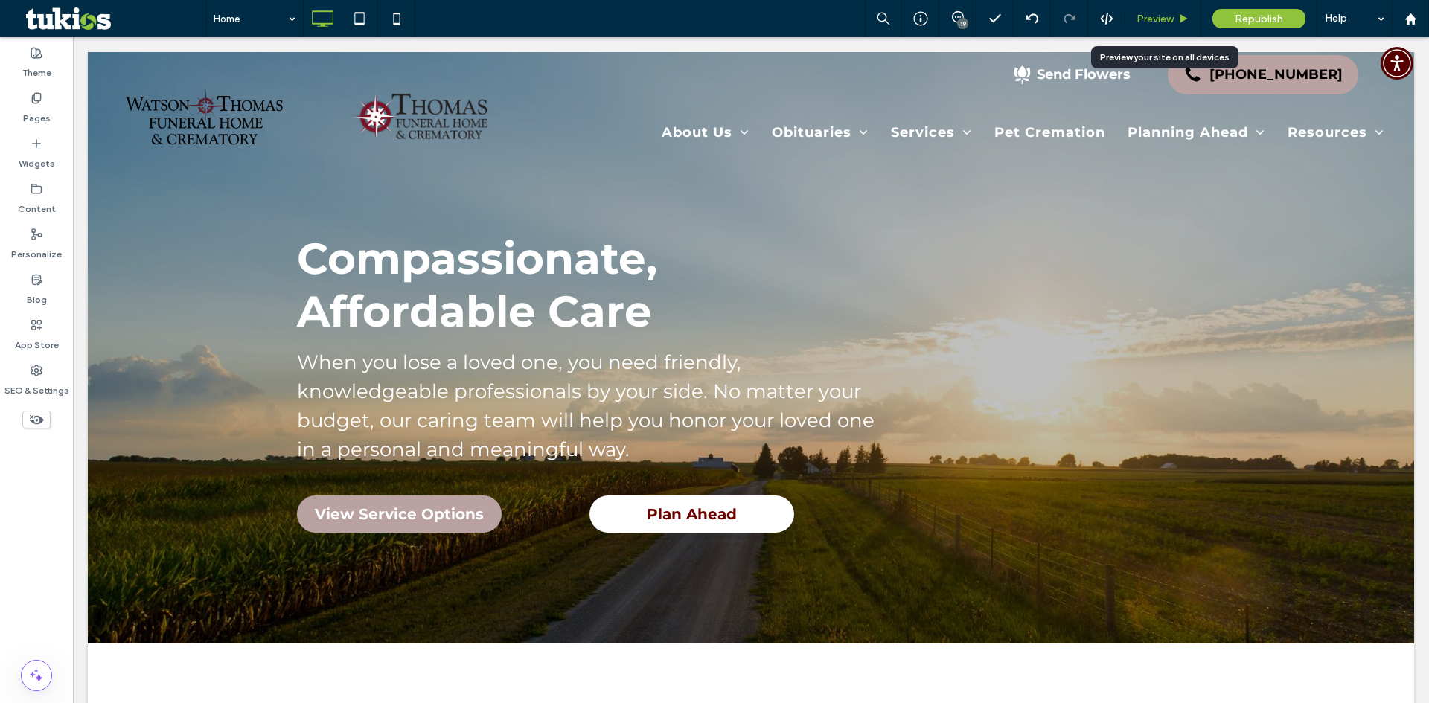
click at [1182, 13] on icon at bounding box center [1183, 18] width 11 height 11
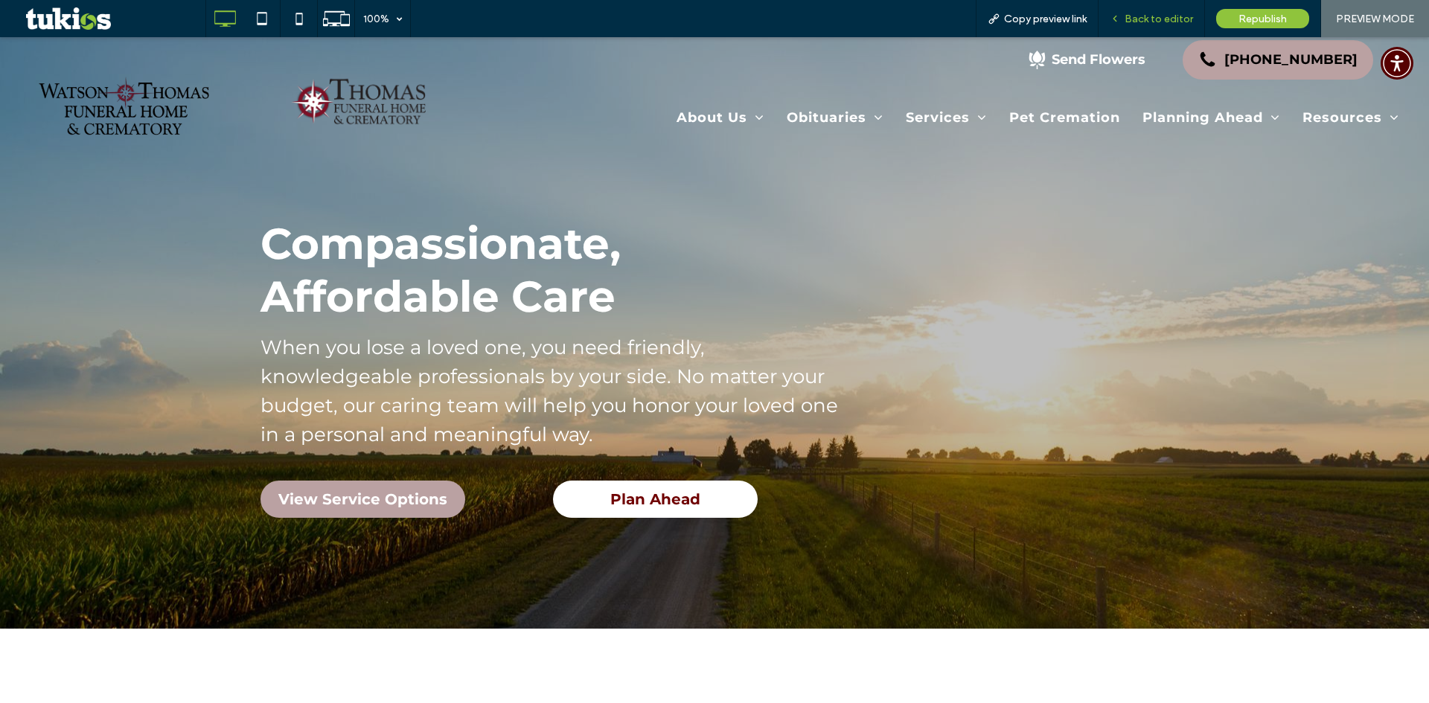
click at [1132, 13] on span "Back to editor" at bounding box center [1158, 19] width 68 height 13
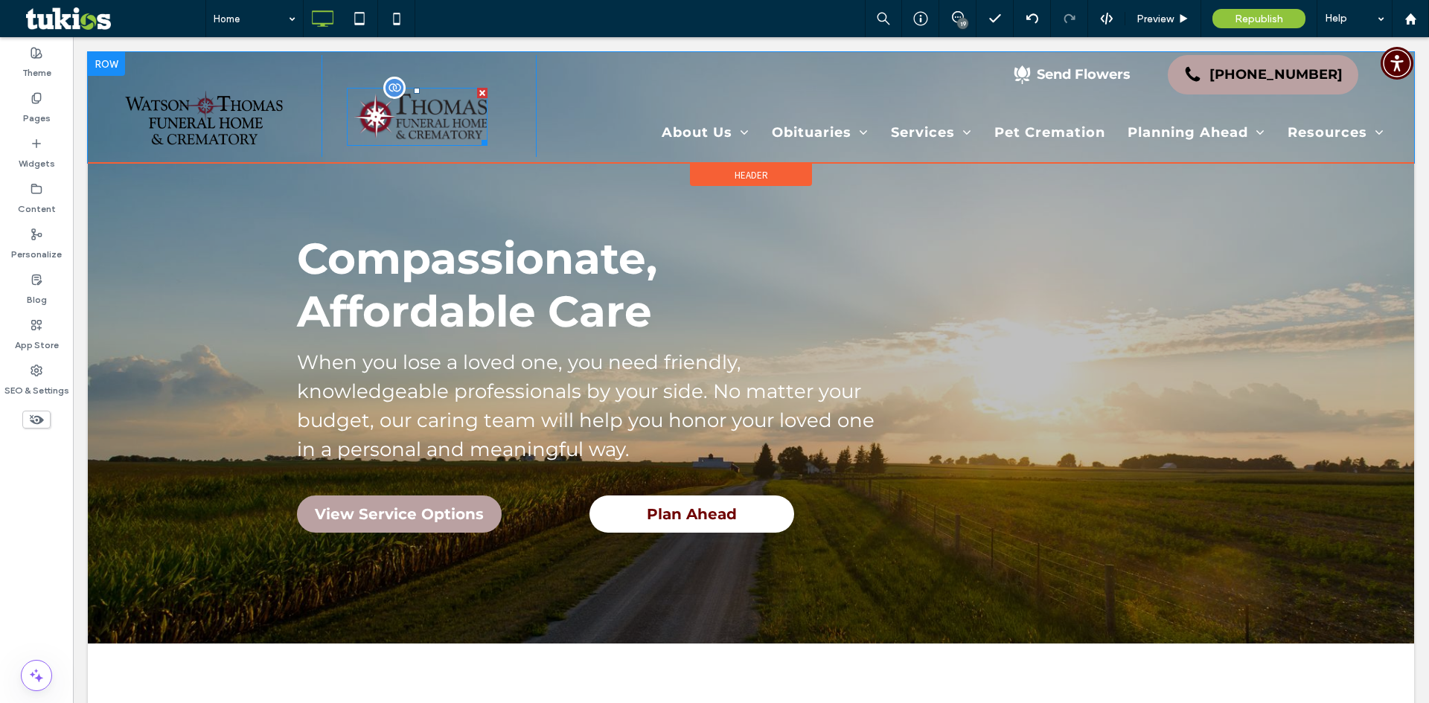
click at [393, 108] on img at bounding box center [417, 117] width 141 height 58
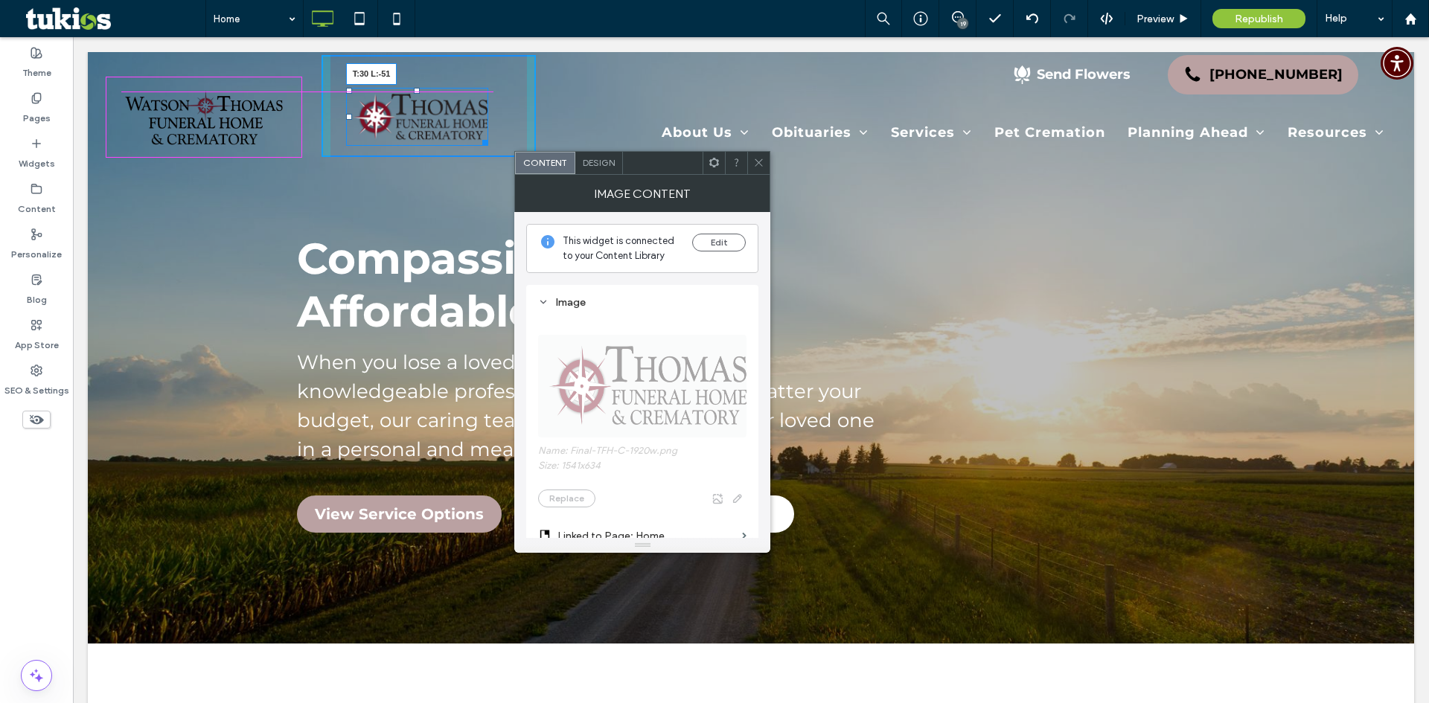
drag, startPoint x: 345, startPoint y: 91, endPoint x: 560, endPoint y: 120, distance: 216.2
click at [330, 82] on div "T:30 L:-51 Click To Paste" at bounding box center [428, 106] width 215 height 102
click at [821, 13] on div "Home 19 Preview Republish Help" at bounding box center [816, 18] width 1223 height 37
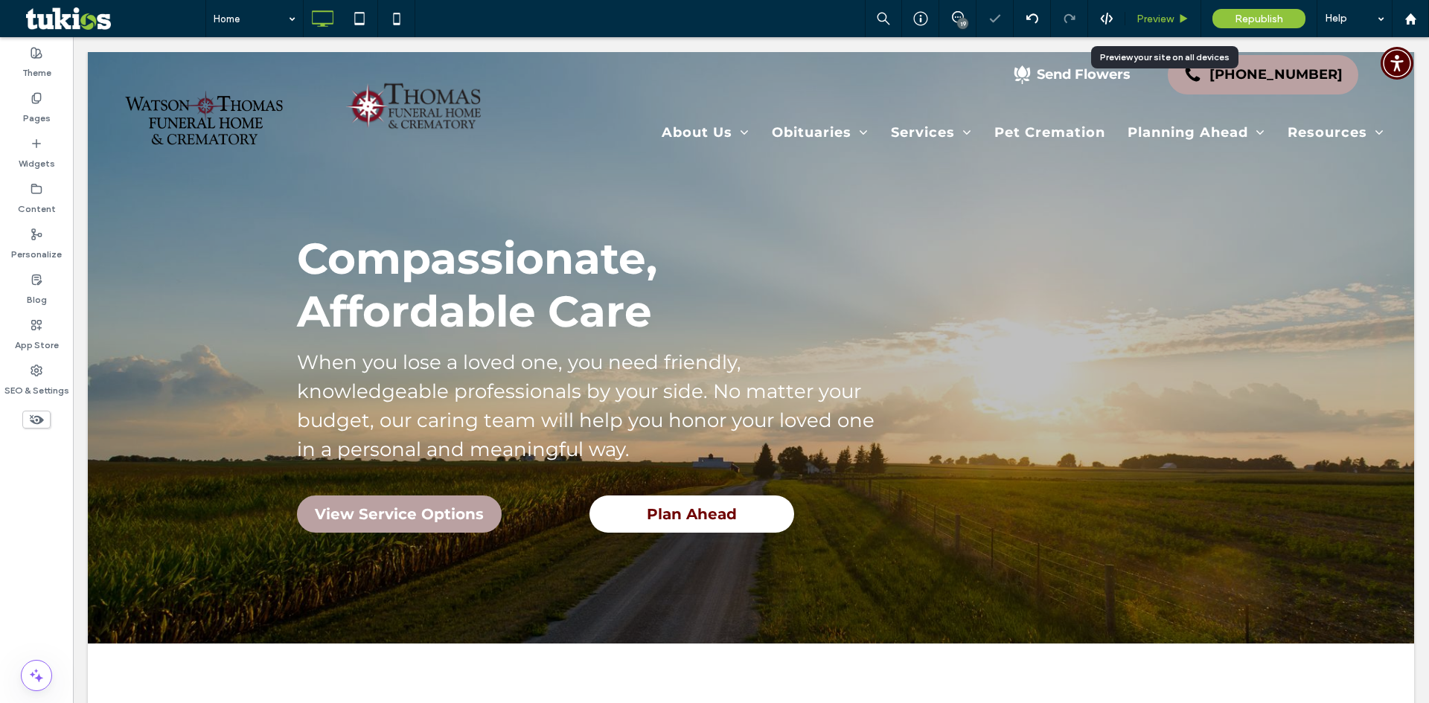
click at [1150, 13] on span "Preview" at bounding box center [1154, 19] width 37 height 13
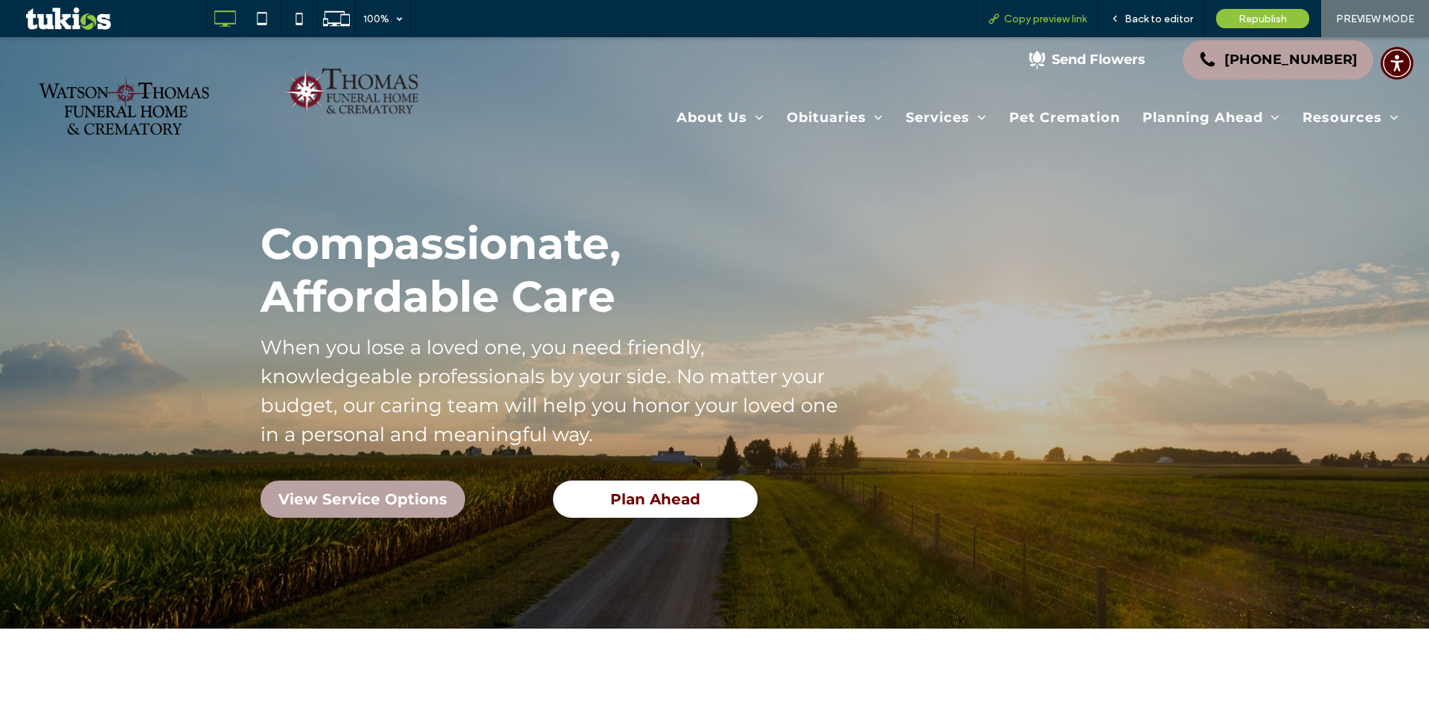
click at [1031, 16] on span "Copy preview link" at bounding box center [1045, 19] width 83 height 13
drag, startPoint x: 1153, startPoint y: 13, endPoint x: 498, endPoint y: 83, distance: 659.2
click at [1153, 13] on span "Back to editor" at bounding box center [1158, 19] width 68 height 13
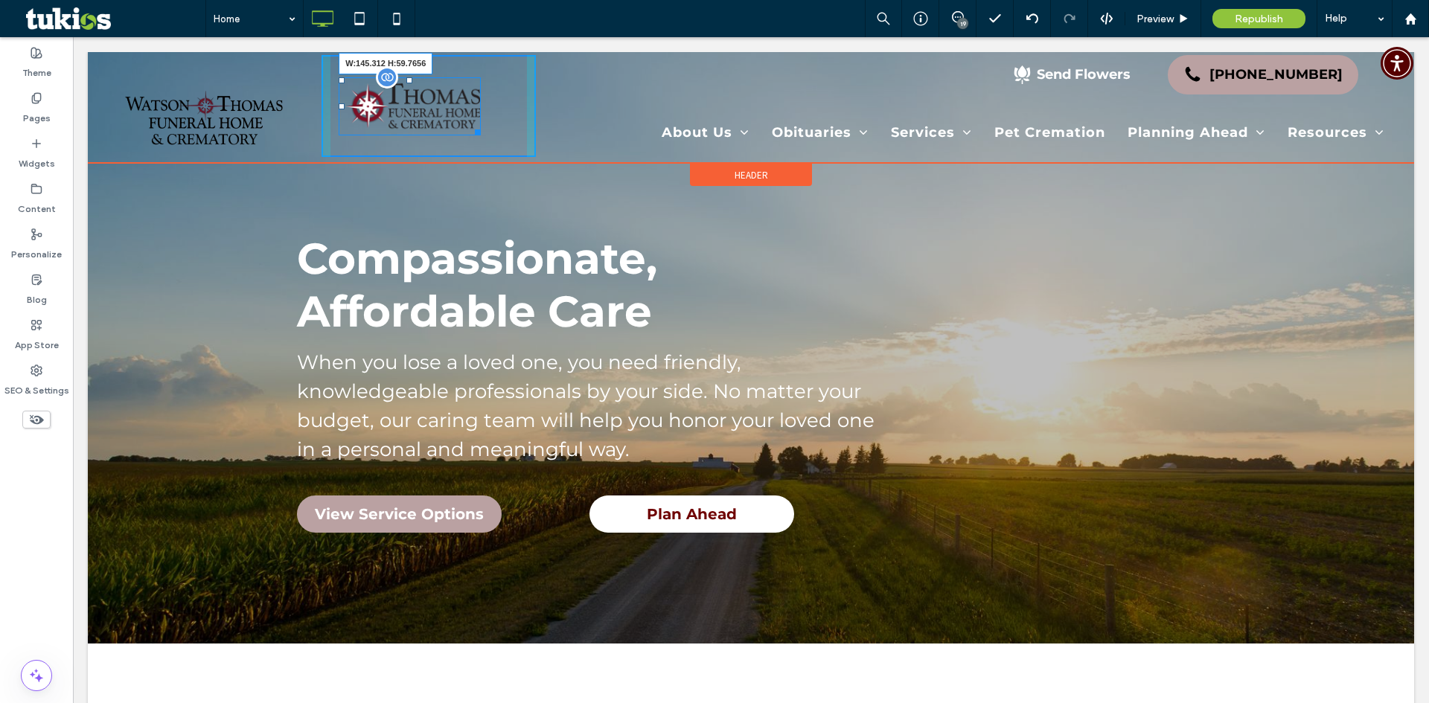
drag, startPoint x: 475, startPoint y: 129, endPoint x: 584, endPoint y: 108, distance: 110.6
click at [423, 115] on div "W:145.312 H:59.7656" at bounding box center [410, 106] width 142 height 58
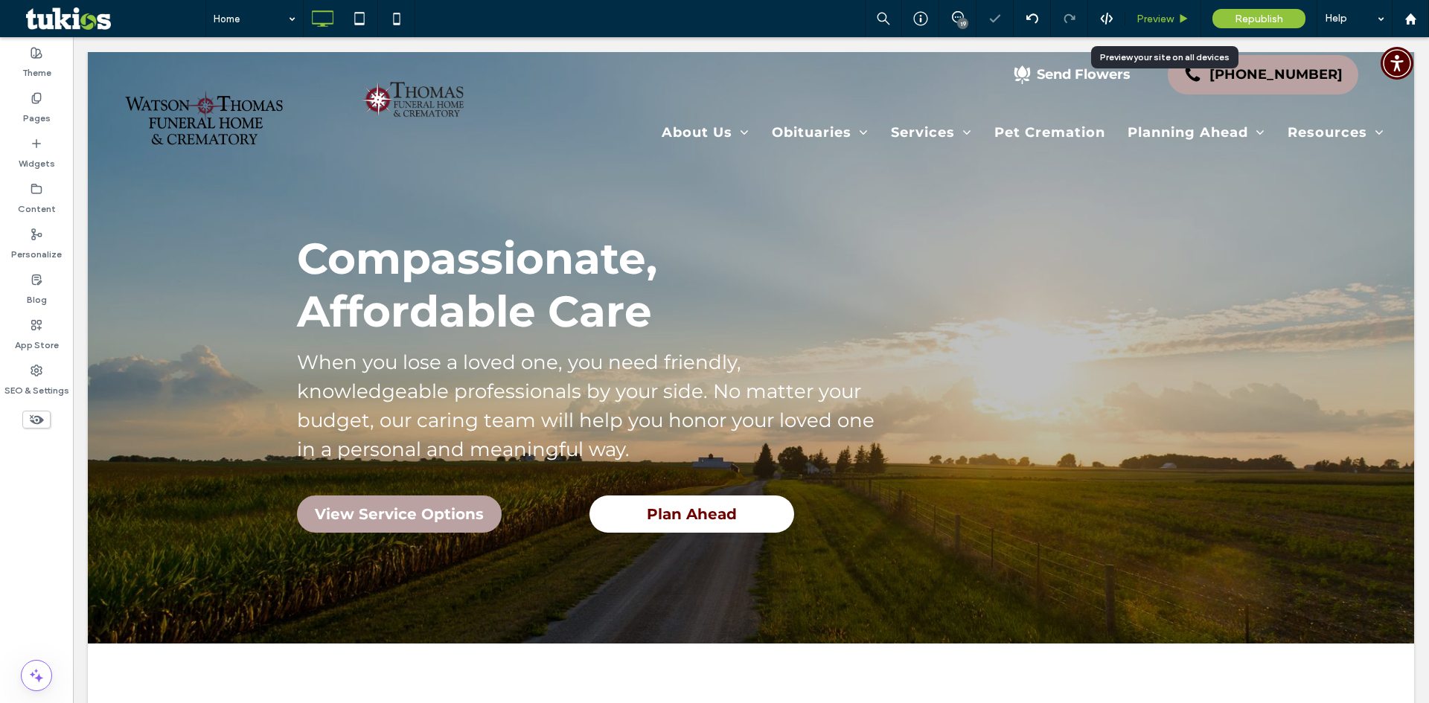
click at [1169, 16] on span "Preview" at bounding box center [1154, 19] width 37 height 13
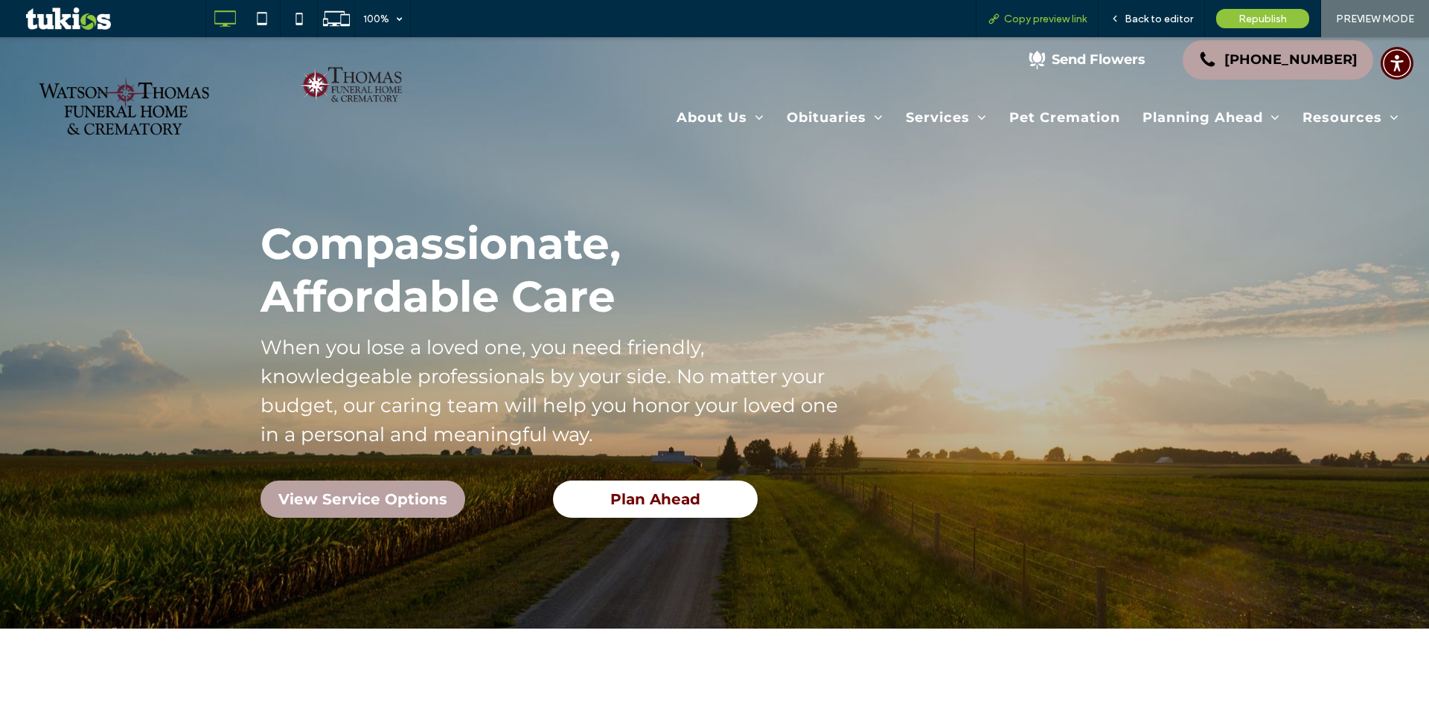
click at [1040, 13] on span "Copy preview link" at bounding box center [1045, 19] width 83 height 13
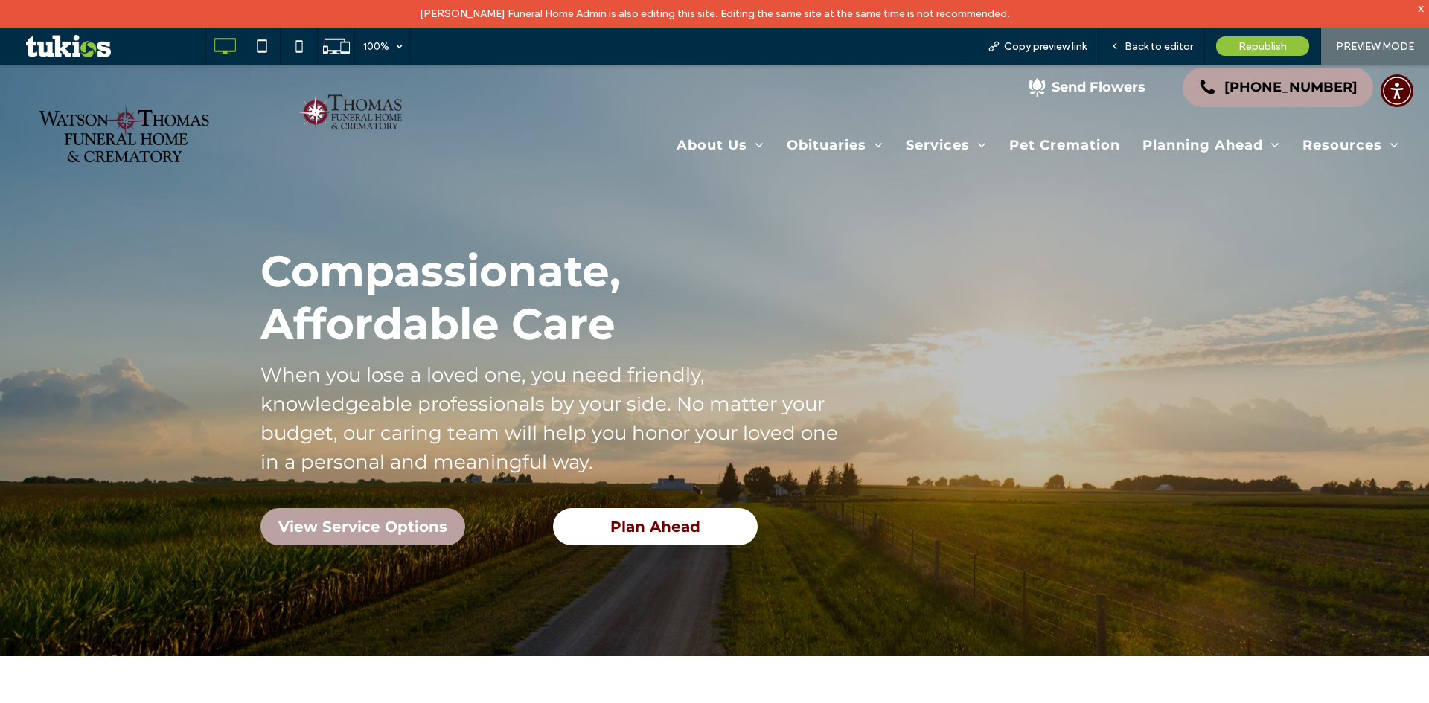
click at [692, 42] on div "100% Copy preview link Back to editor Republish PREVIEW MODE" at bounding box center [816, 46] width 1223 height 37
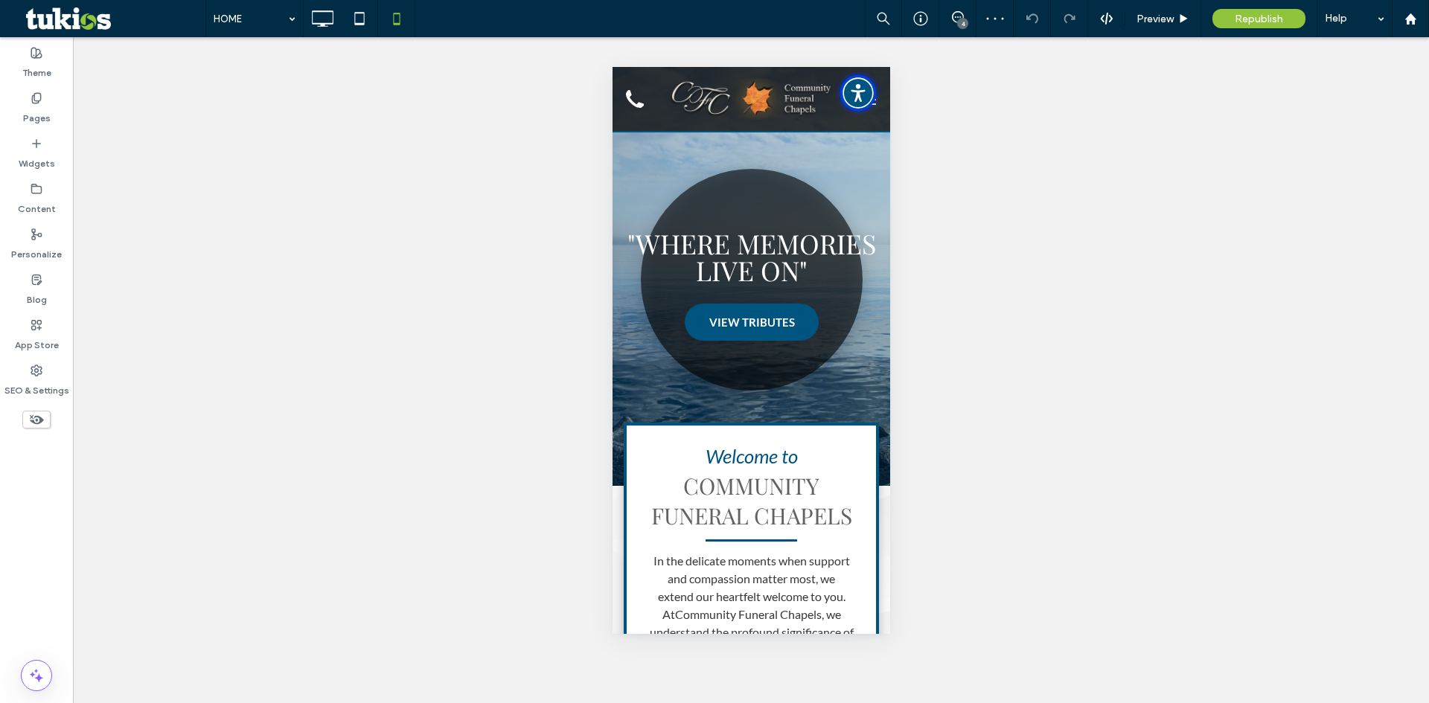
click at [862, 92] on img "Accessibility Menu" at bounding box center [857, 93] width 36 height 36
drag, startPoint x: 247, startPoint y: 25, endPoint x: 924, endPoint y: 71, distance: 678.6
click at [924, 71] on div "Unhide? Yes Unhide? Yes Unhide? Yes Unhide? Yes Unhide? Yes" at bounding box center [751, 370] width 1356 height 666
click at [849, 91] on img "Accessibility Menu" at bounding box center [857, 93] width 36 height 36
click at [1173, 23] on span "Preview" at bounding box center [1154, 19] width 37 height 13
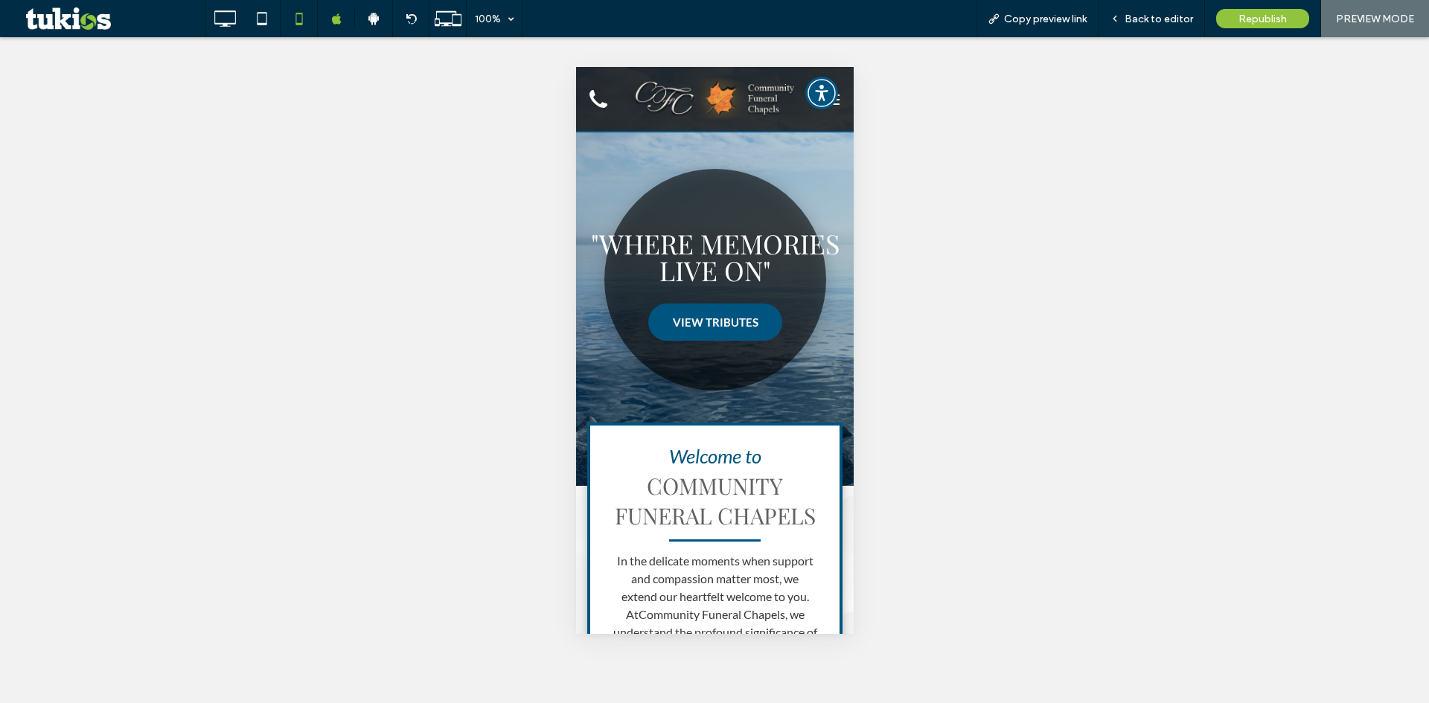
click at [1173, 23] on span "Back to editor" at bounding box center [1158, 19] width 68 height 13
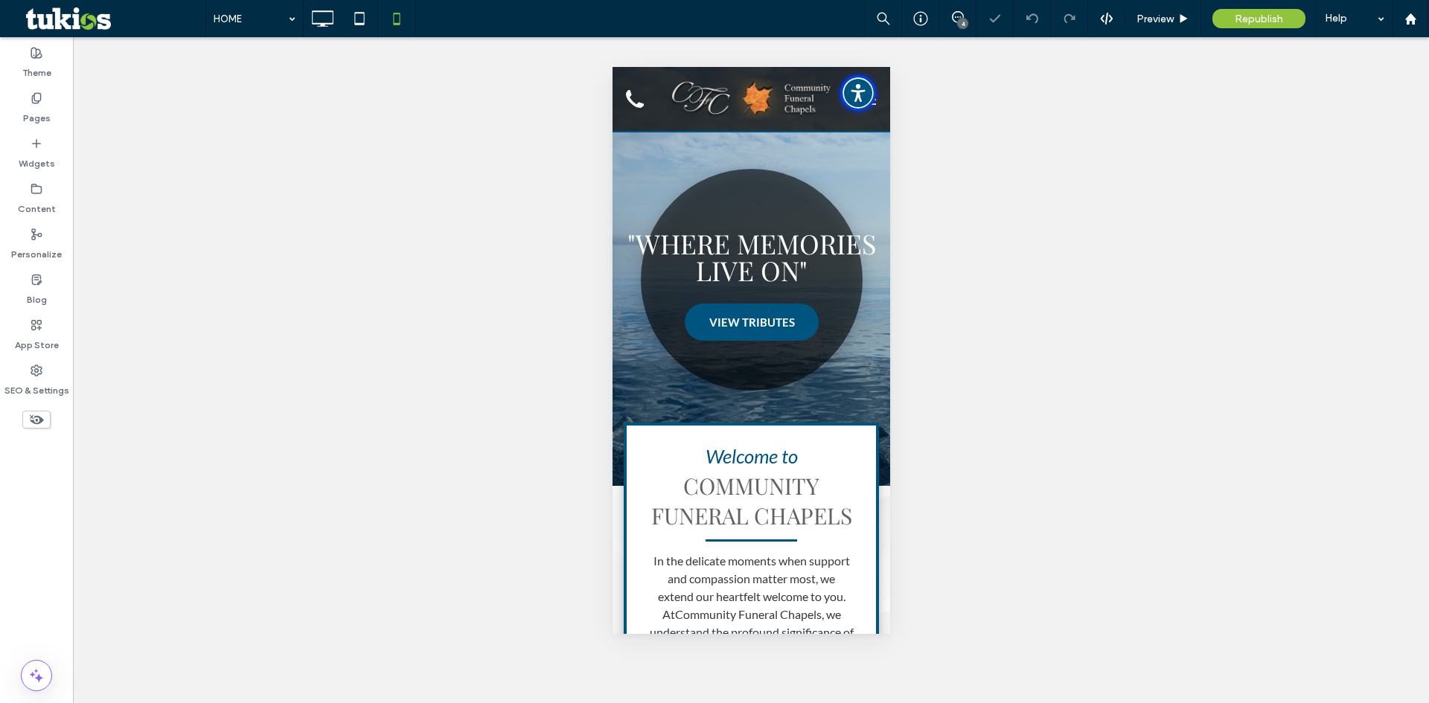
click at [857, 99] on img "Accessibility Menu" at bounding box center [857, 93] width 36 height 36
drag, startPoint x: 236, startPoint y: 22, endPoint x: 914, endPoint y: 60, distance: 679.6
click at [914, 60] on div "Unhide? Yes Unhide? Yes Unhide? Yes Unhide? Yes Unhide? Yes Unhide? Yes Unhide?…" at bounding box center [751, 370] width 1356 height 666
